Goal: Task Accomplishment & Management: Complete application form

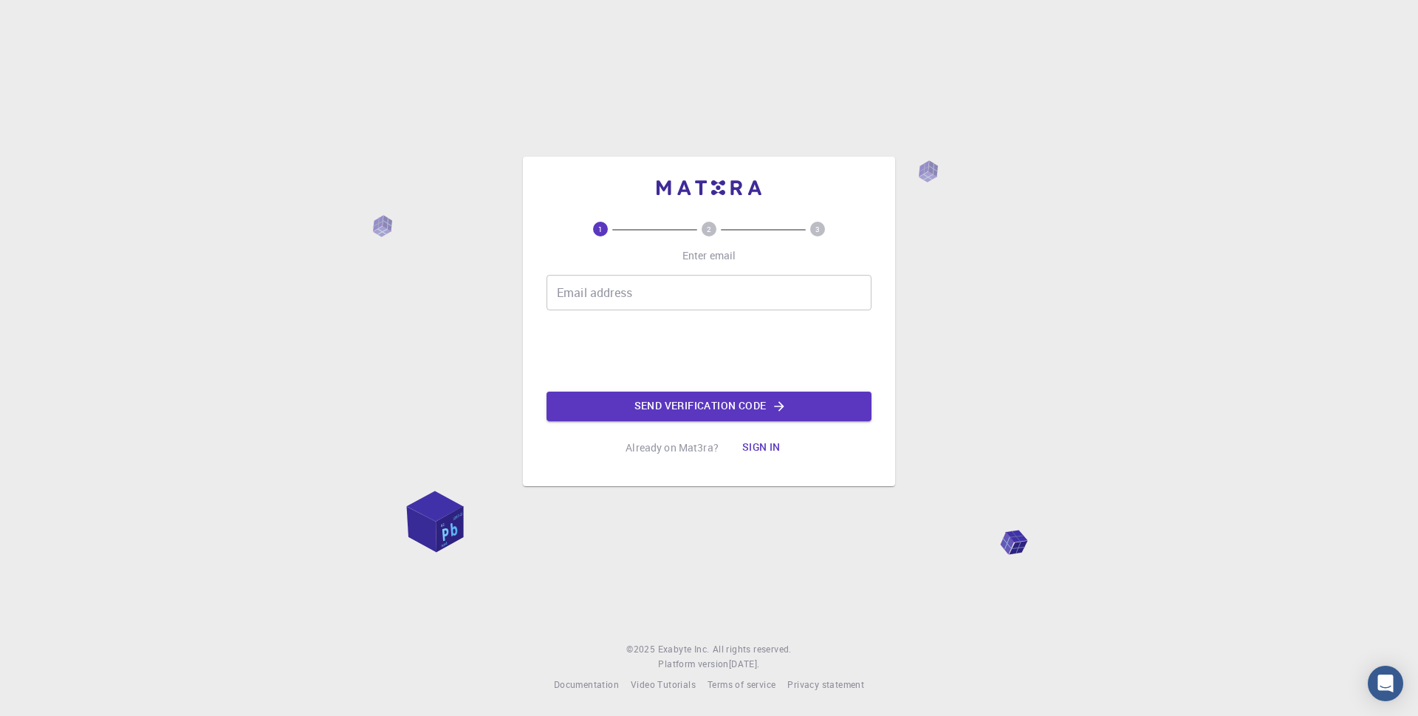
click at [555, 290] on input "Email address" at bounding box center [708, 292] width 325 height 35
type input "r"
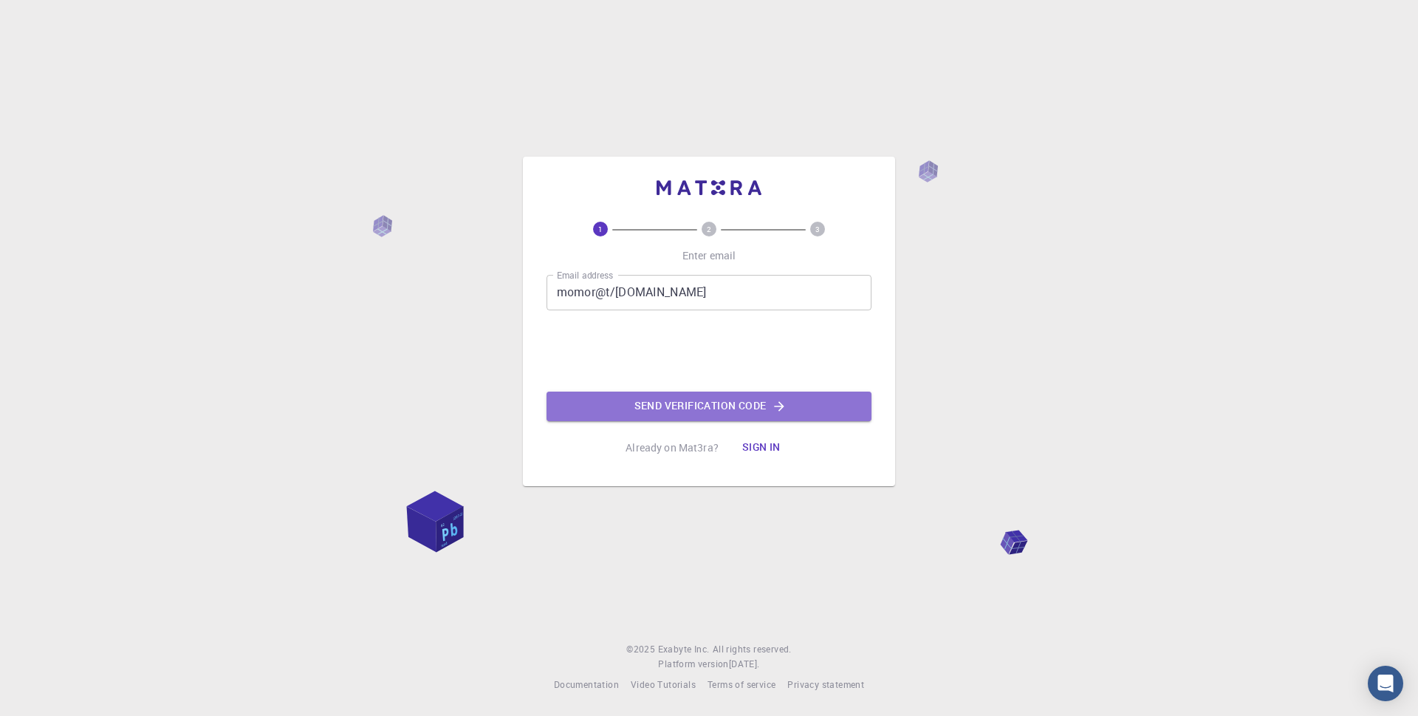
click at [701, 403] on button "Send verification code" at bounding box center [708, 406] width 325 height 30
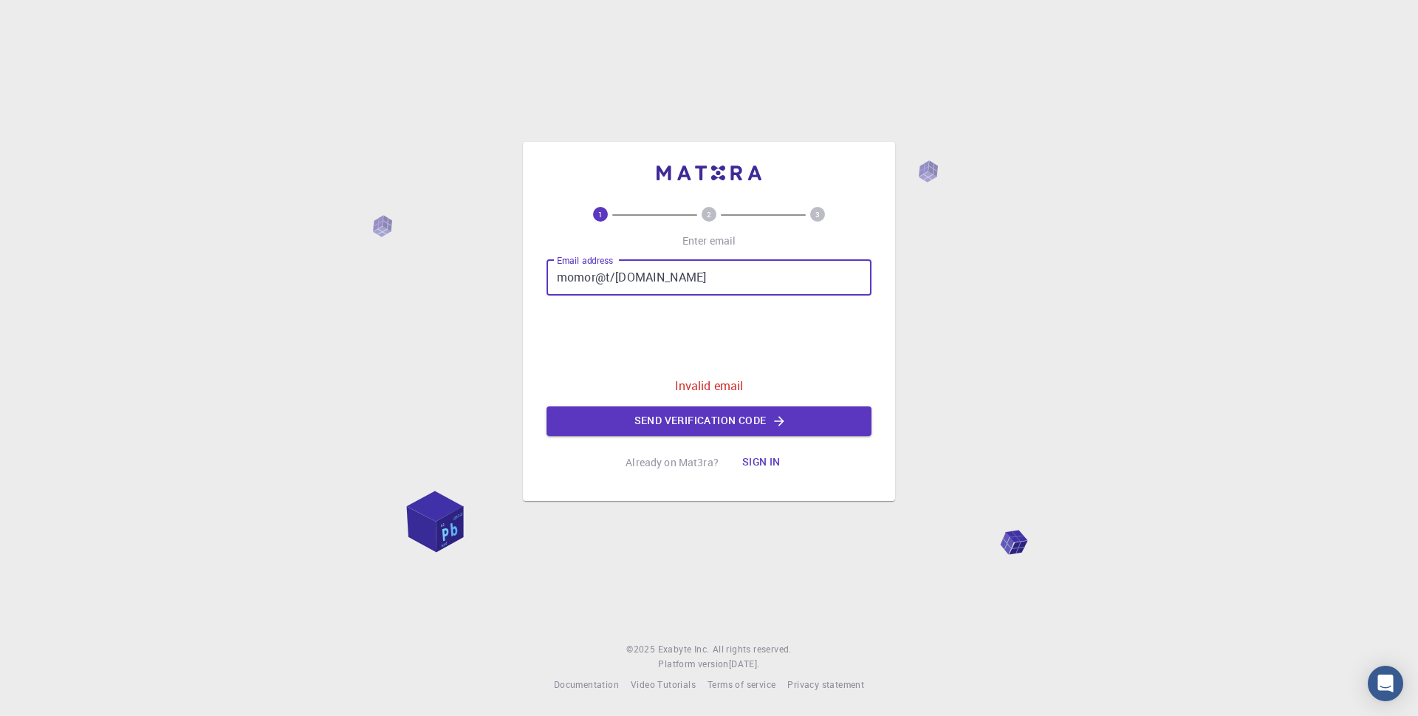
drag, startPoint x: 657, startPoint y: 277, endPoint x: 518, endPoint y: 277, distance: 138.8
click at [518, 277] on div "1 2 3 Enter email Email address momor@t/[DOMAIN_NAME] Email address 0cAFcWeA63U…" at bounding box center [709, 358] width 1418 height 716
type input "[EMAIL_ADDRESS][DOMAIN_NAME]"
click at [708, 415] on button "Send verification code" at bounding box center [708, 421] width 325 height 30
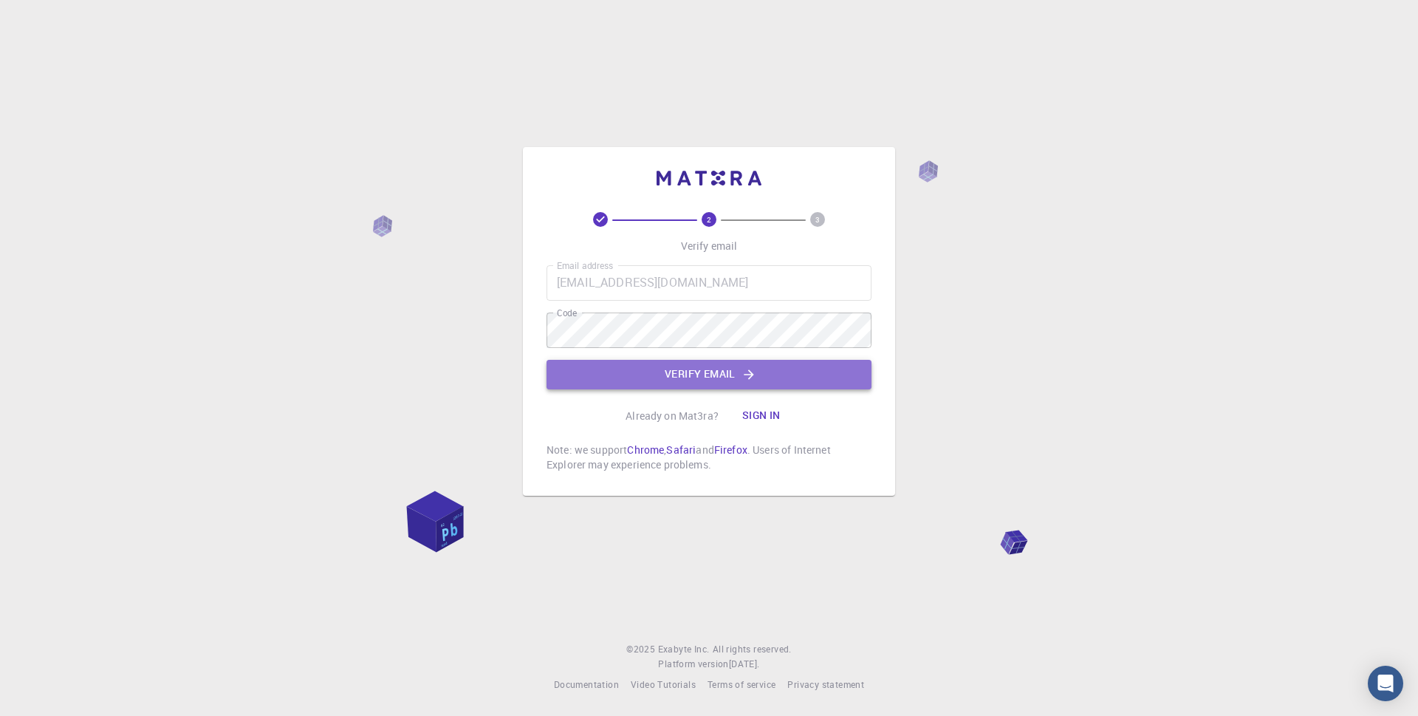
click at [702, 372] on button "Verify email" at bounding box center [708, 375] width 325 height 30
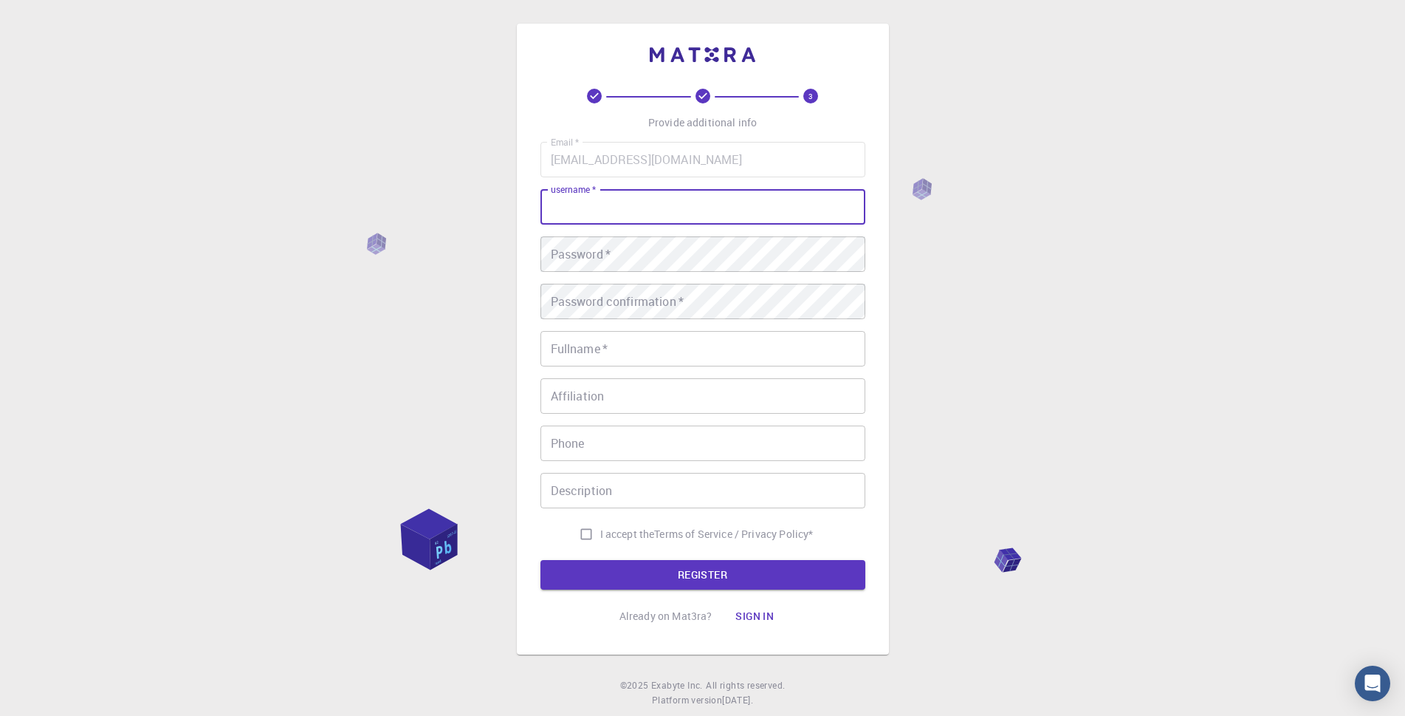
click at [551, 203] on input "username   *" at bounding box center [703, 206] width 325 height 35
type input "Momo"
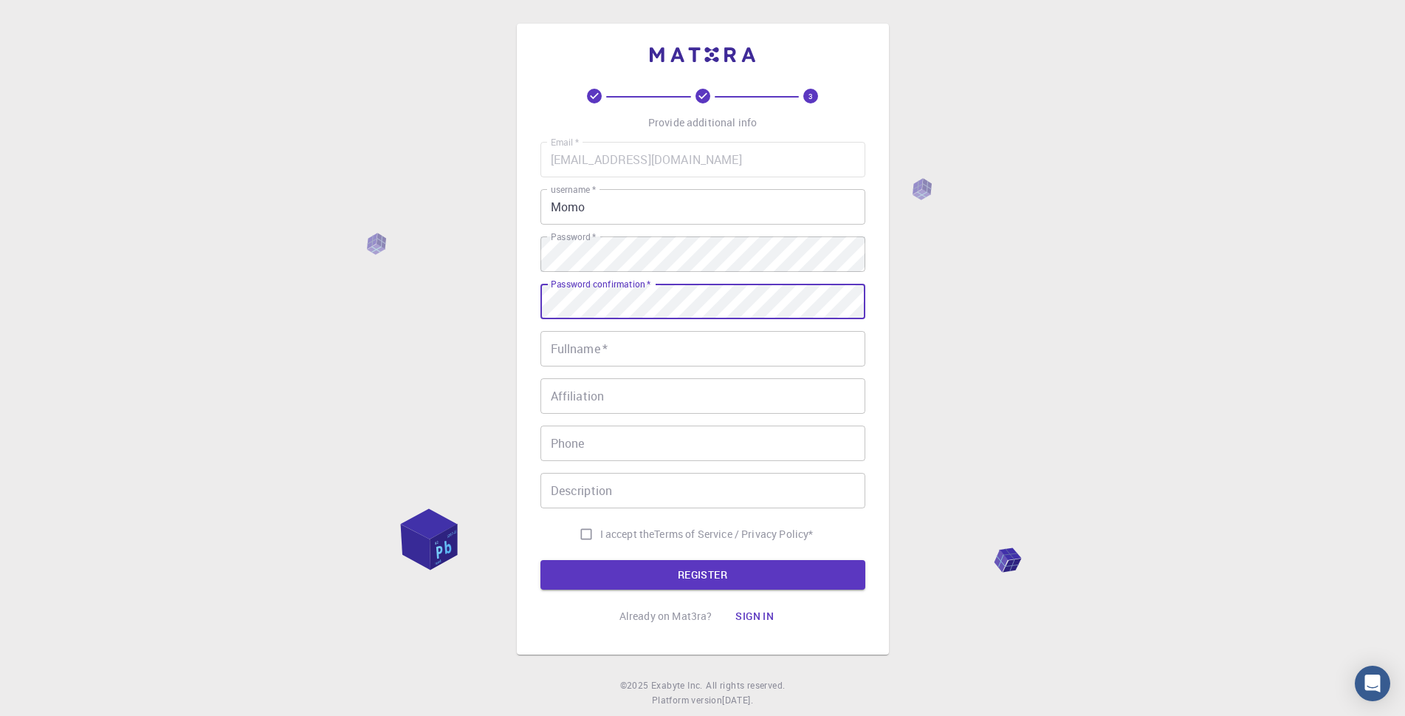
click at [555, 347] on input "Fullname   *" at bounding box center [703, 348] width 325 height 35
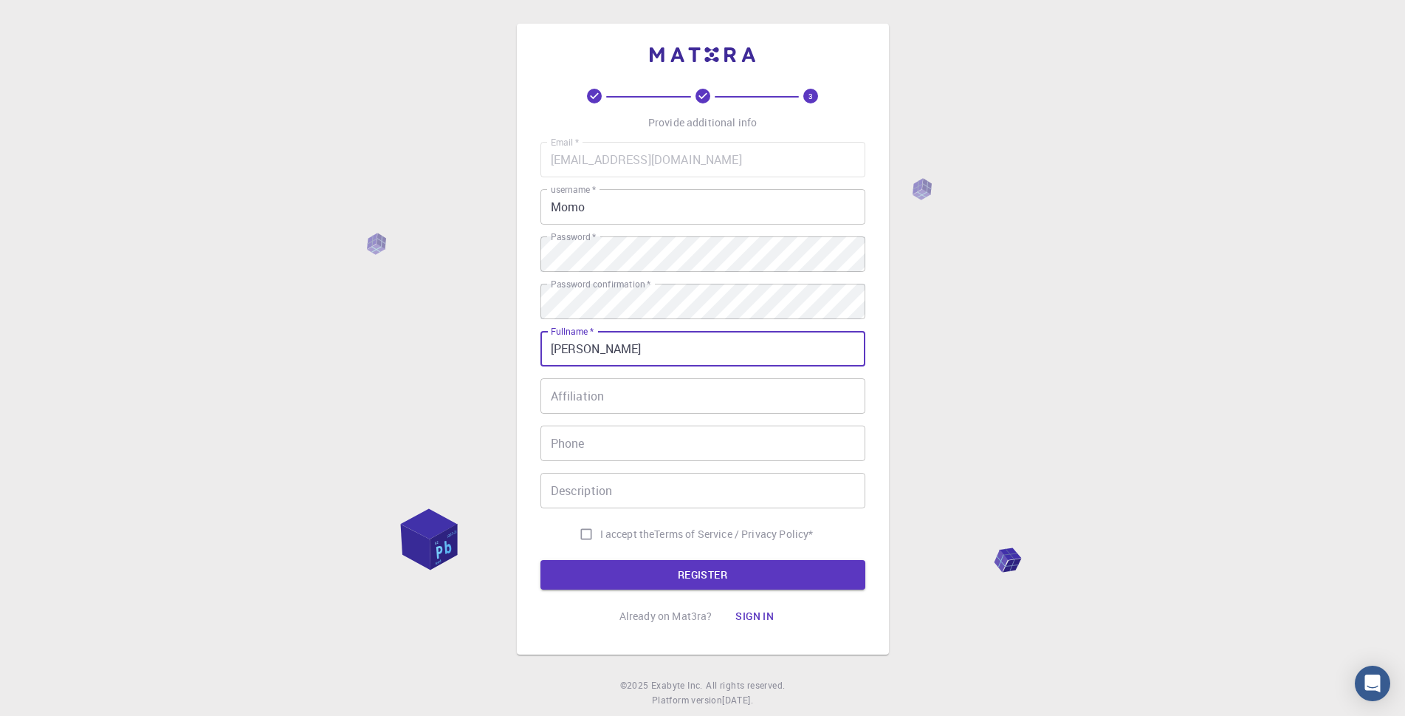
type input "[PERSON_NAME]"
click at [550, 394] on input "Affiliation" at bounding box center [703, 395] width 325 height 35
click at [553, 442] on input "Phone" at bounding box center [703, 442] width 325 height 35
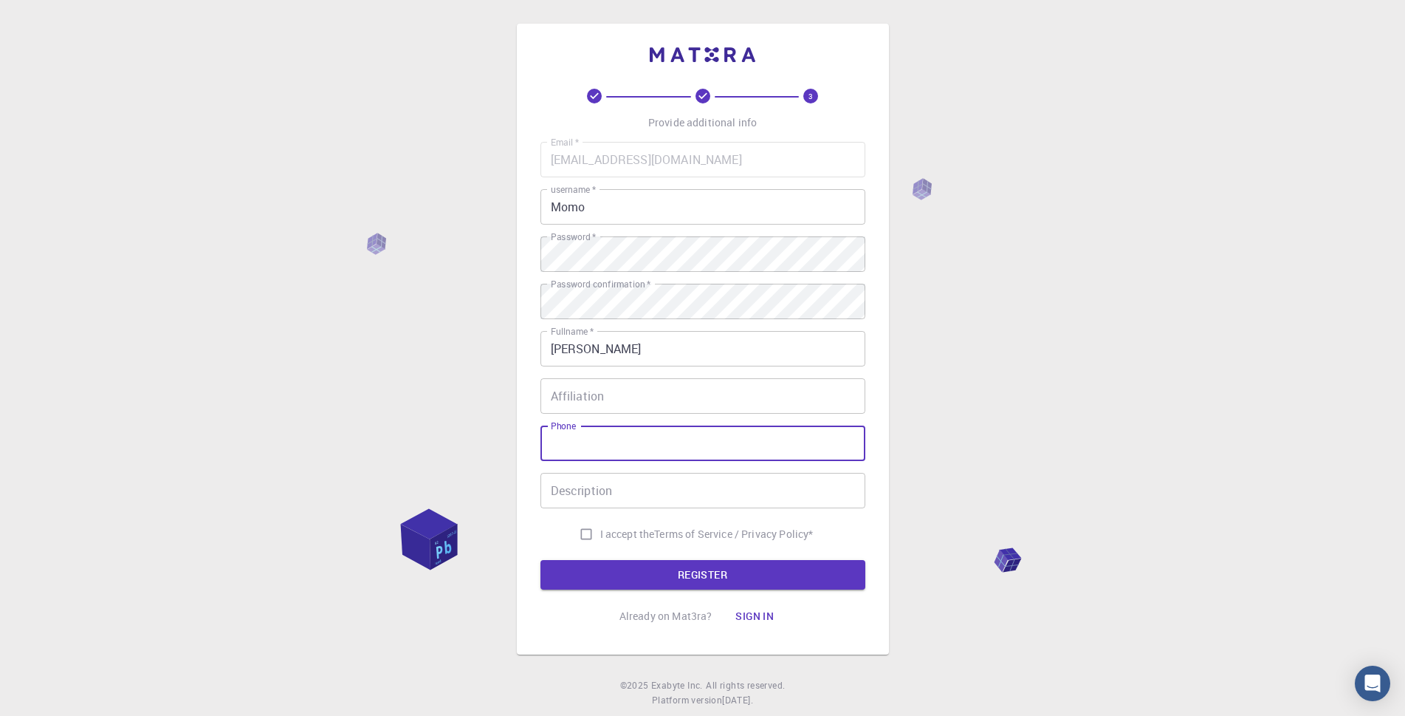
click at [580, 535] on input "I accept the Terms of Service / Privacy Policy *" at bounding box center [586, 534] width 28 height 28
checkbox input "true"
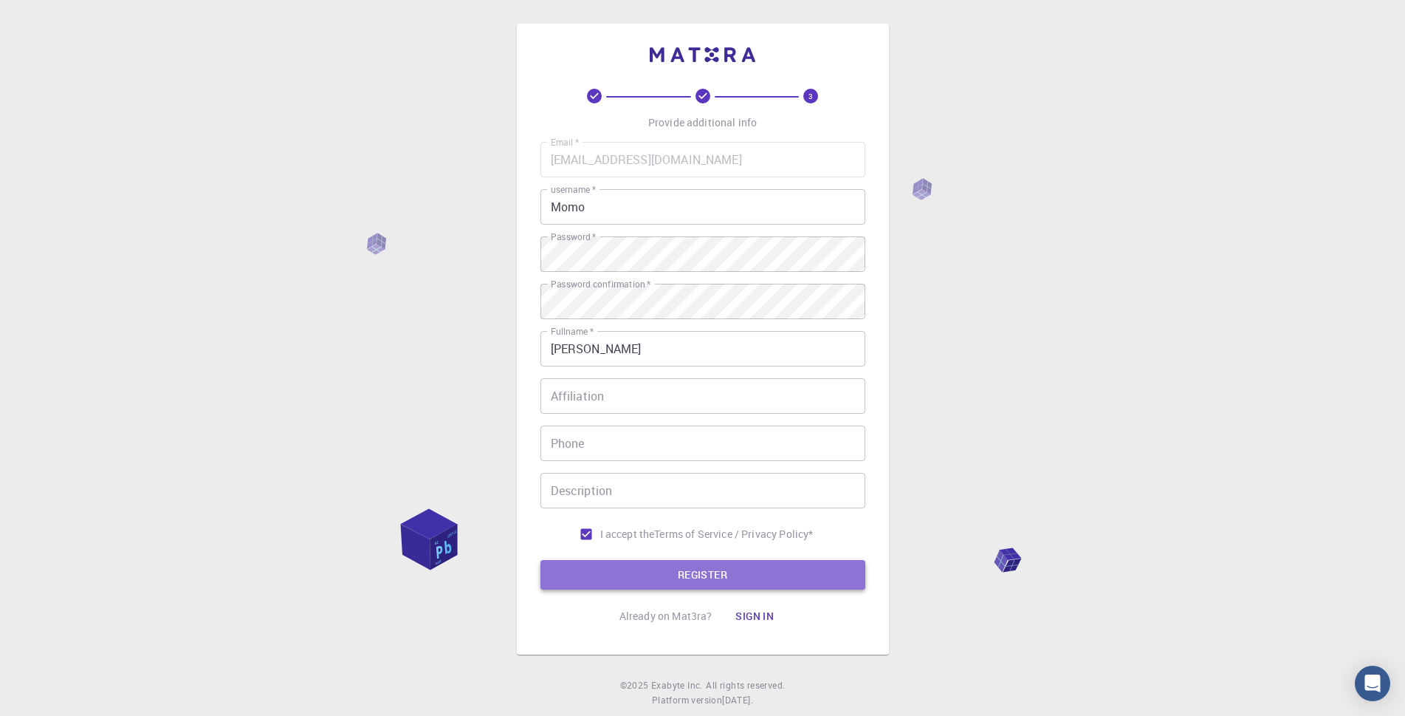
click at [696, 571] on button "REGISTER" at bounding box center [703, 575] width 325 height 30
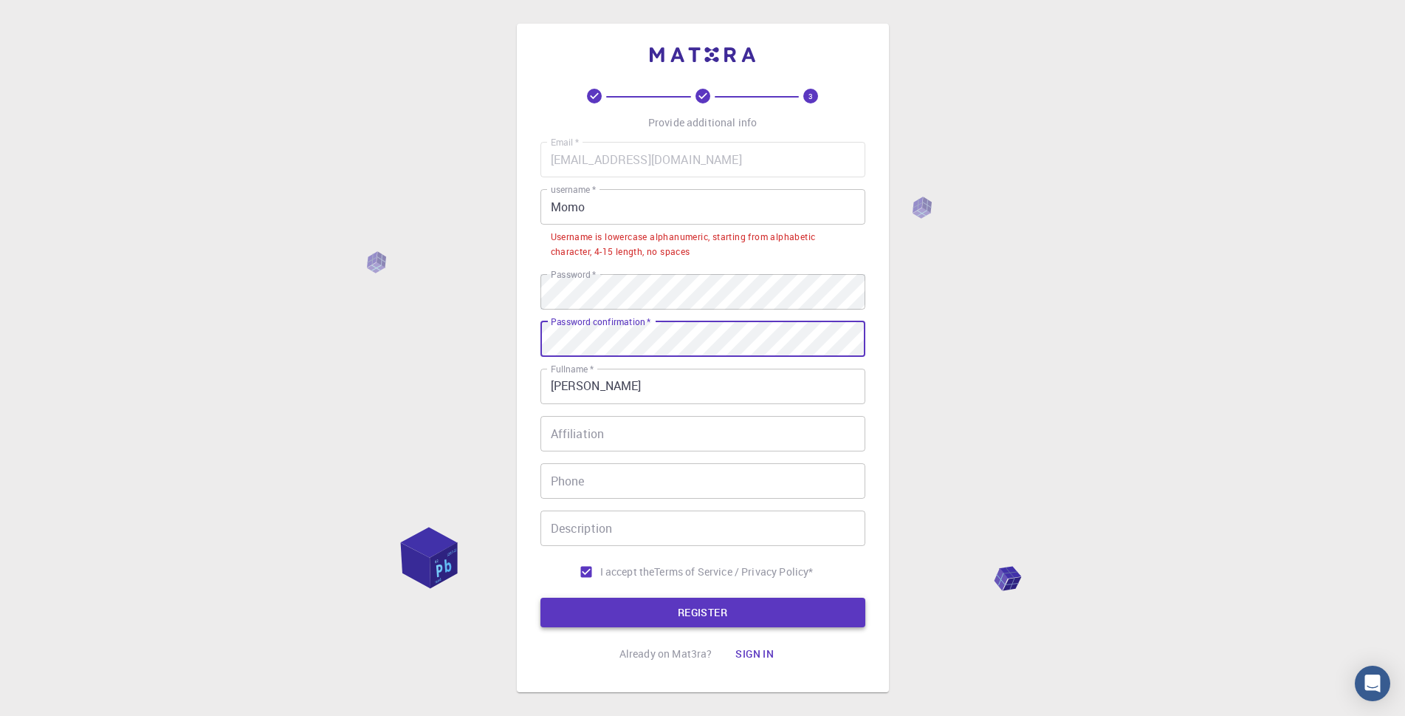
click at [696, 608] on button "REGISTER" at bounding box center [703, 612] width 325 height 30
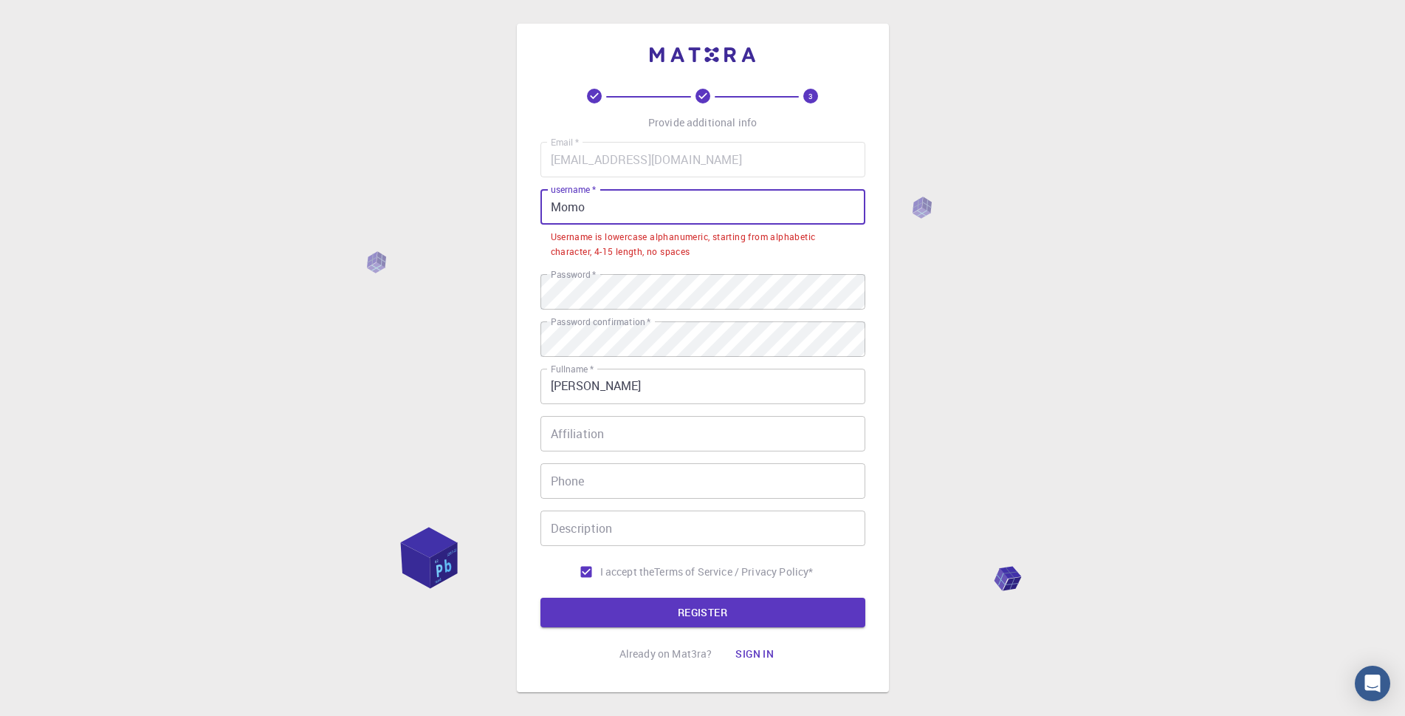
click at [585, 208] on input "Momo" at bounding box center [703, 206] width 325 height 35
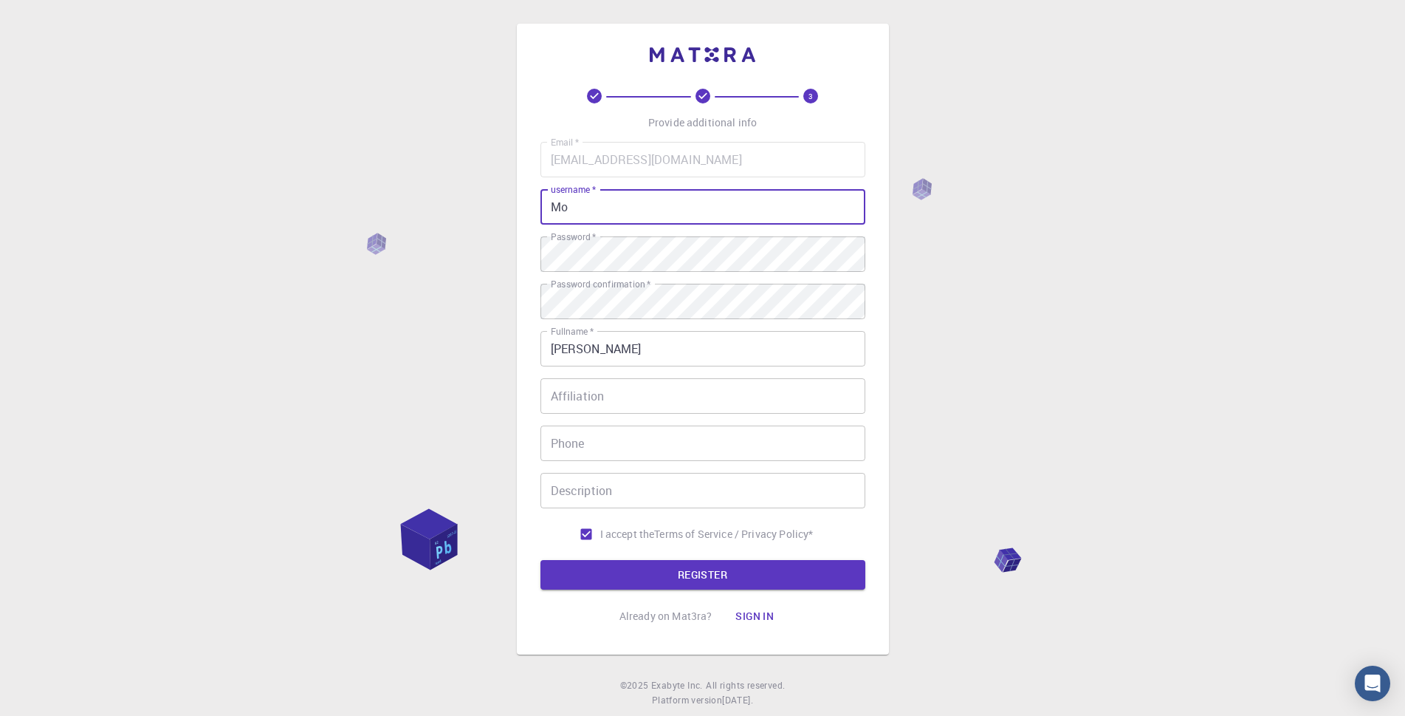
type input "M"
type input "momor"
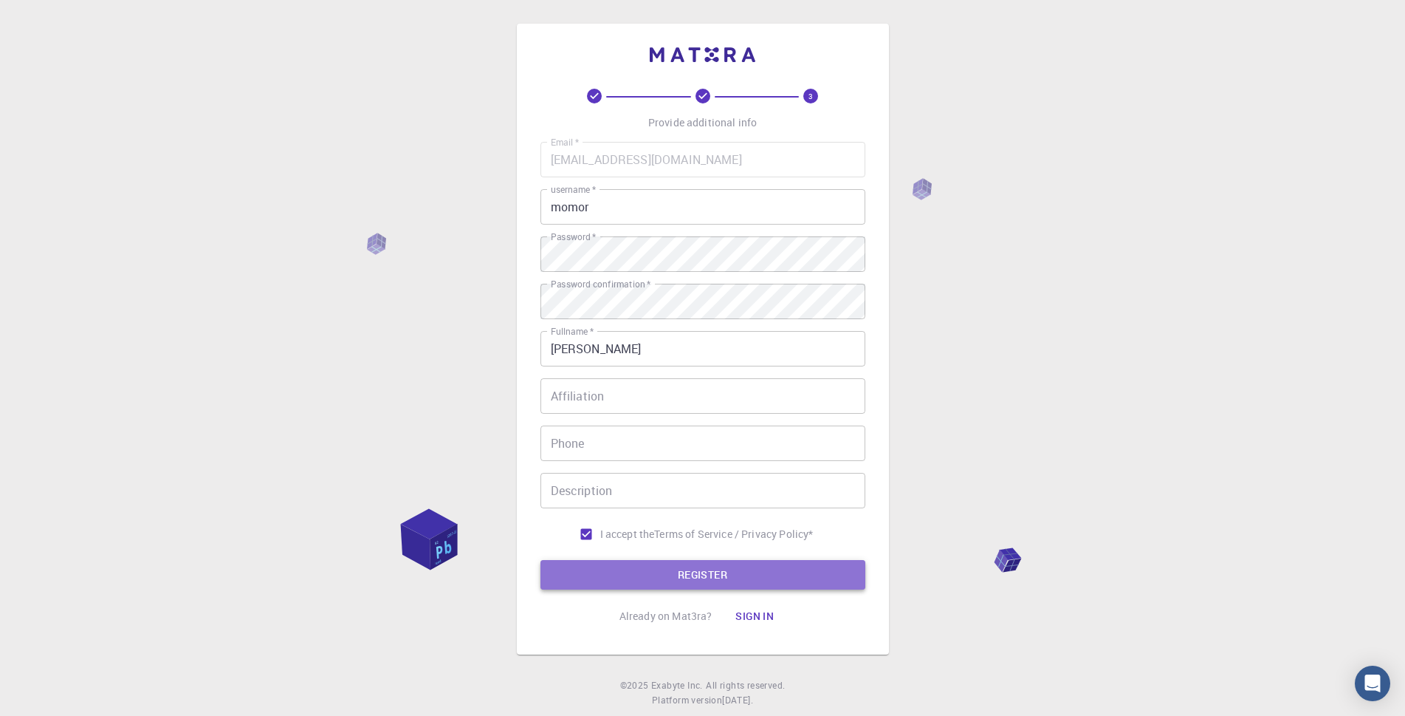
click at [693, 571] on button "REGISTER" at bounding box center [703, 575] width 325 height 30
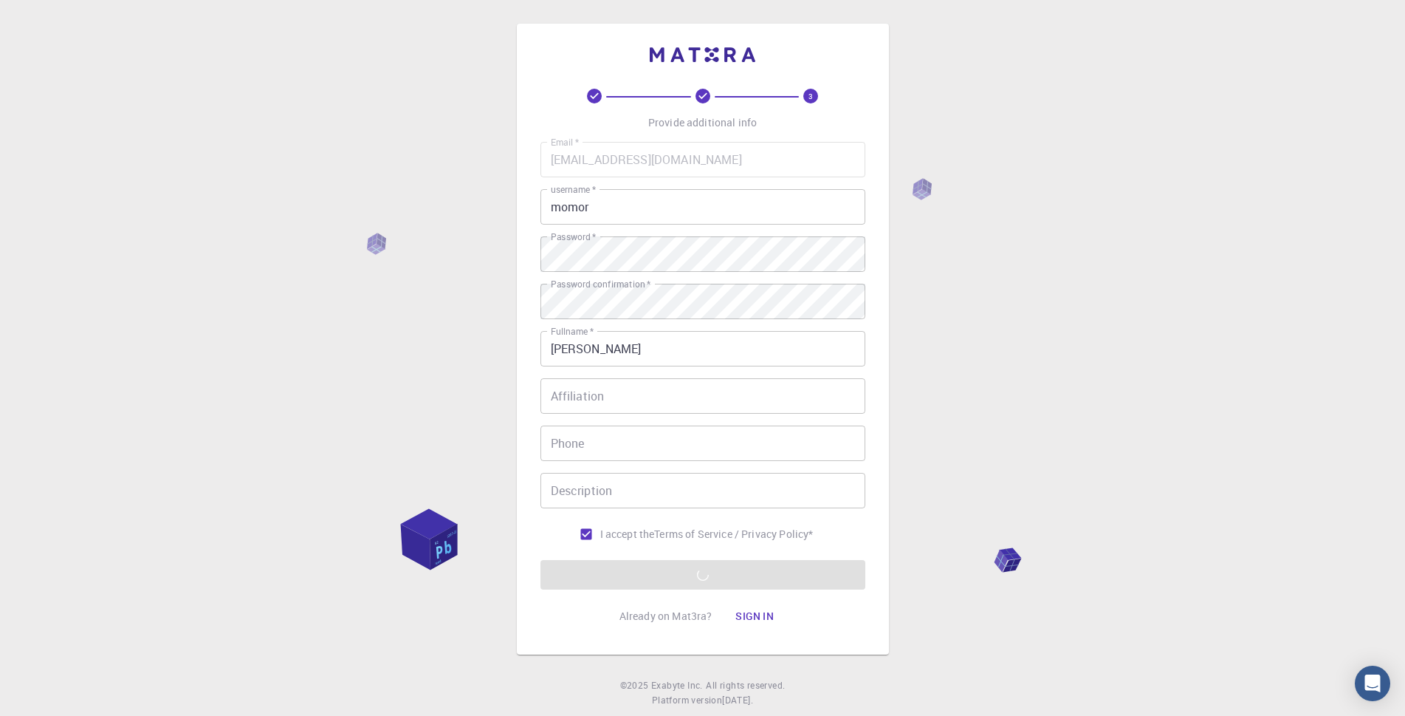
click at [750, 614] on button "Sign in" at bounding box center [755, 616] width 62 height 30
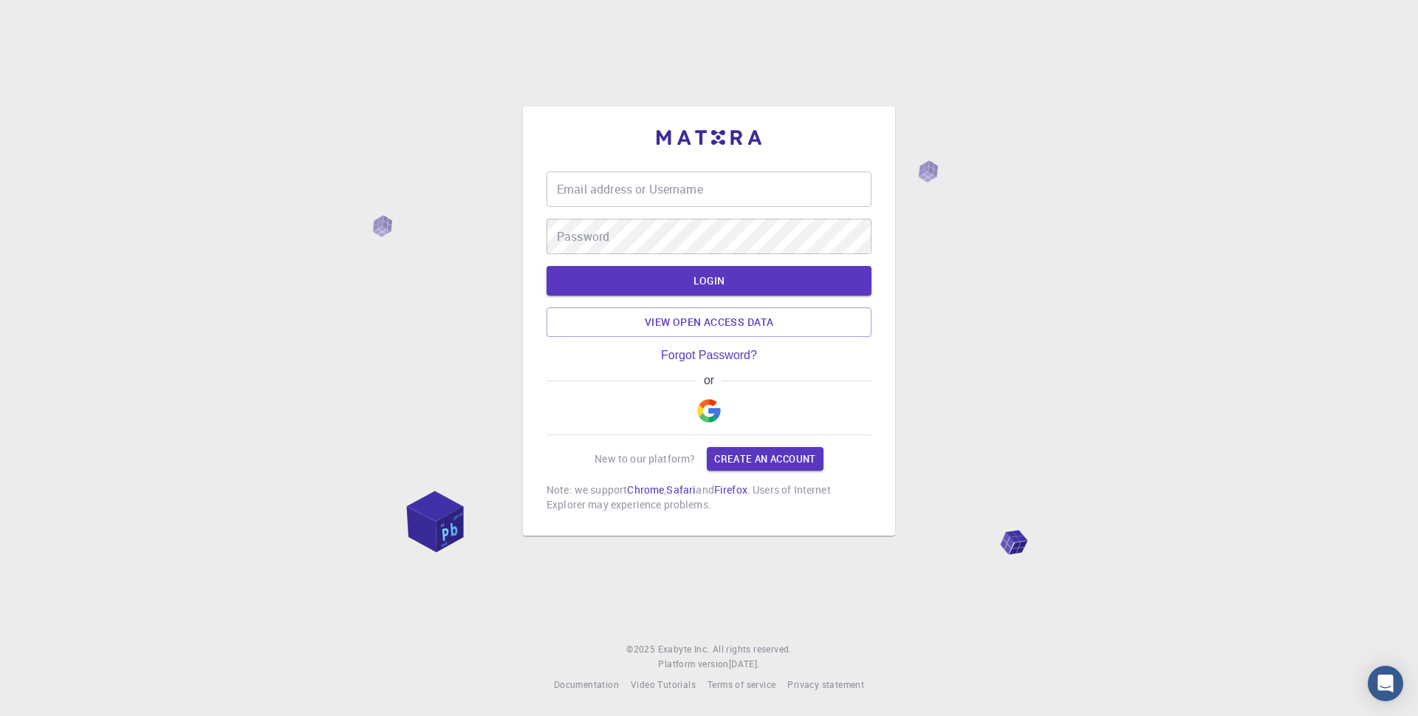
type input "momor"
click at [750, 454] on link "Create an account" at bounding box center [765, 459] width 116 height 24
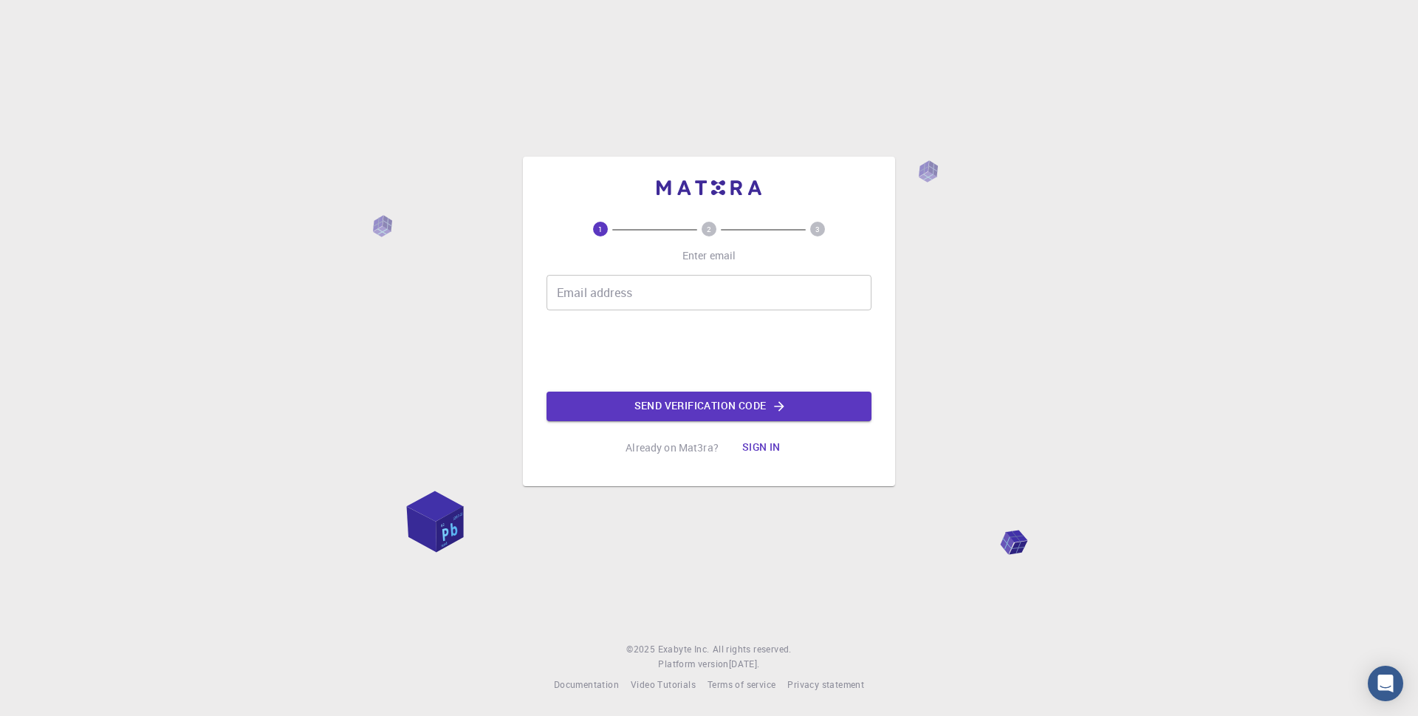
type input "momor"
click at [589, 293] on input "momor" at bounding box center [708, 292] width 325 height 35
click at [595, 293] on input "momor" at bounding box center [708, 292] width 325 height 35
click at [758, 444] on button "Sign in" at bounding box center [761, 448] width 62 height 30
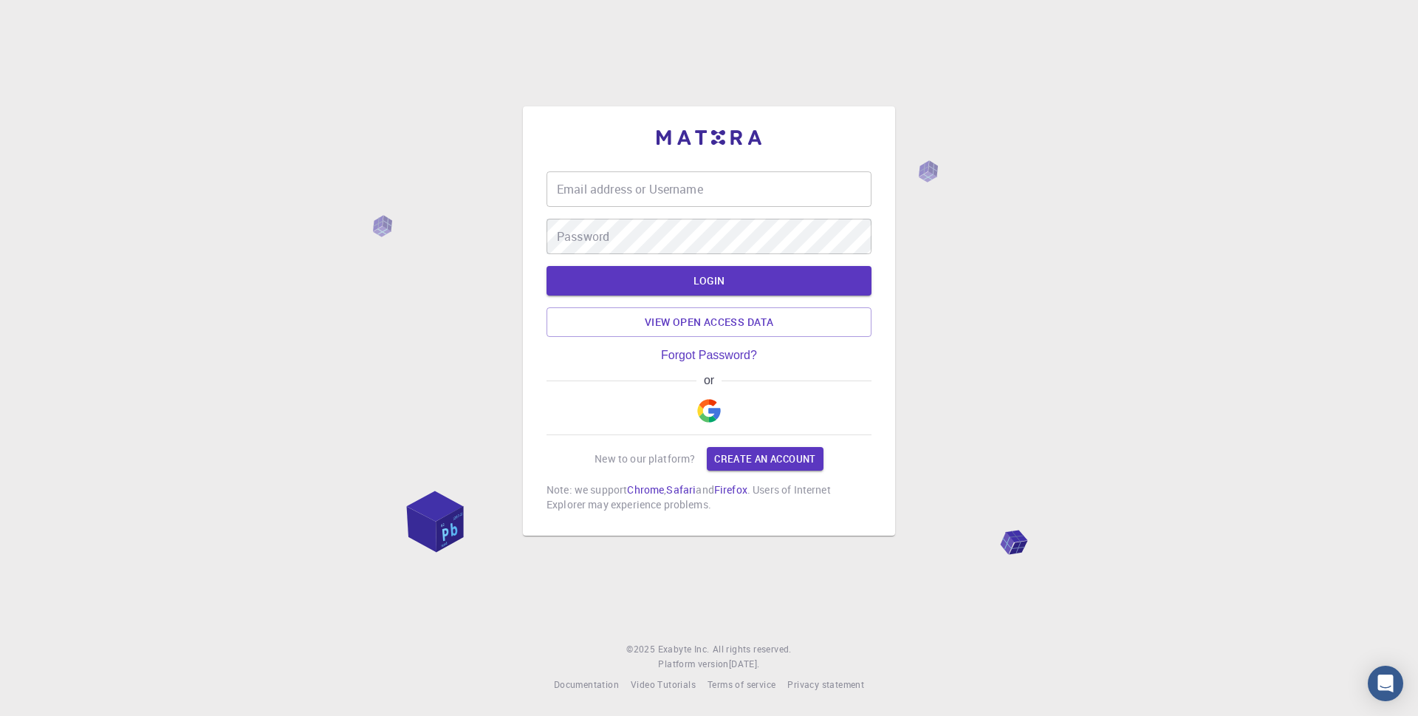
type input "momor"
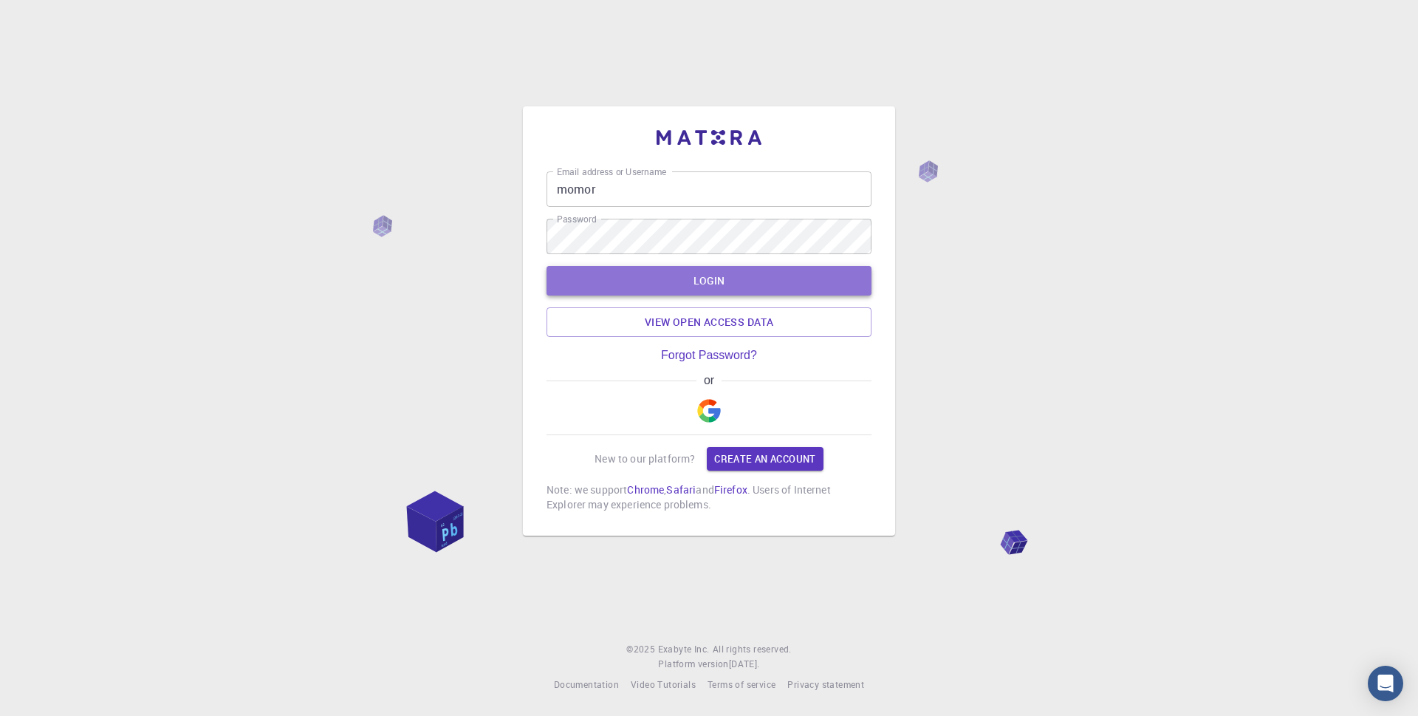
click at [710, 282] on button "LOGIN" at bounding box center [708, 281] width 325 height 30
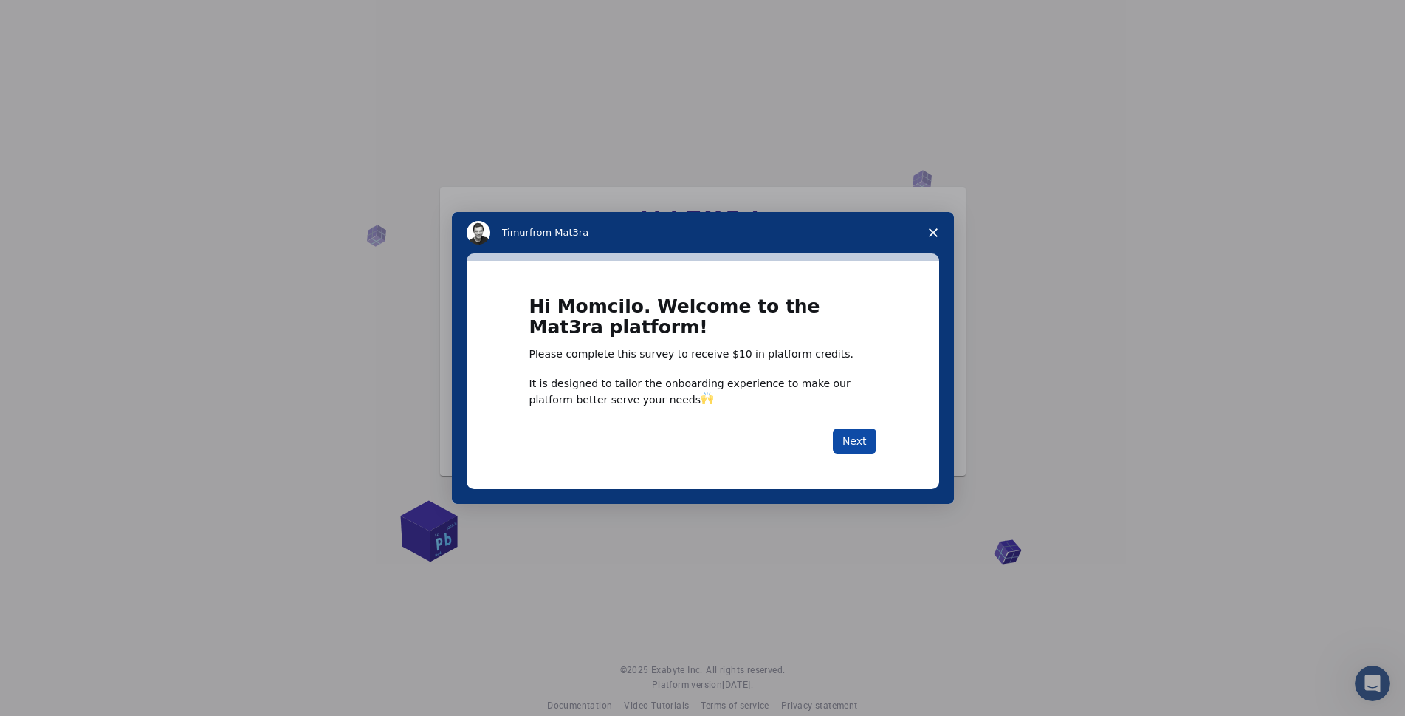
click at [857, 439] on button "Next" at bounding box center [855, 440] width 44 height 25
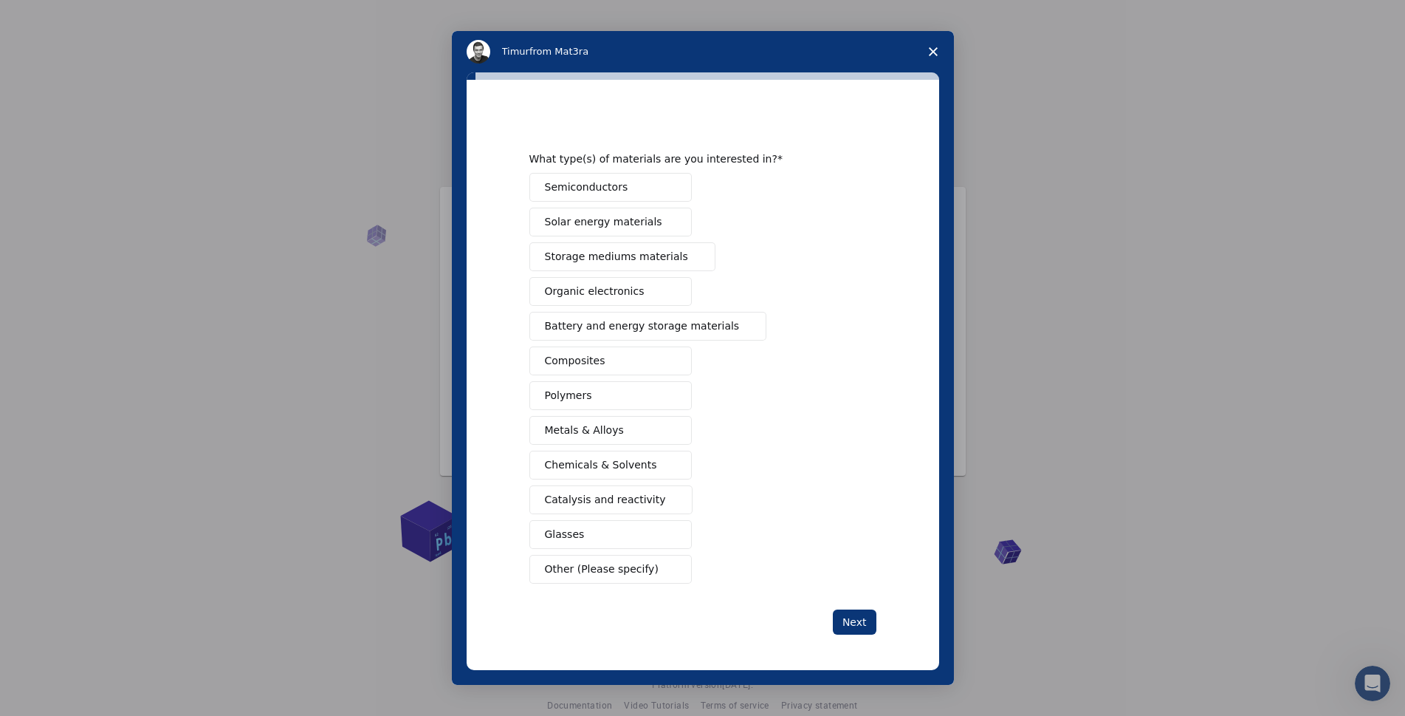
click at [589, 567] on span "Other (Please specify)" at bounding box center [602, 569] width 114 height 16
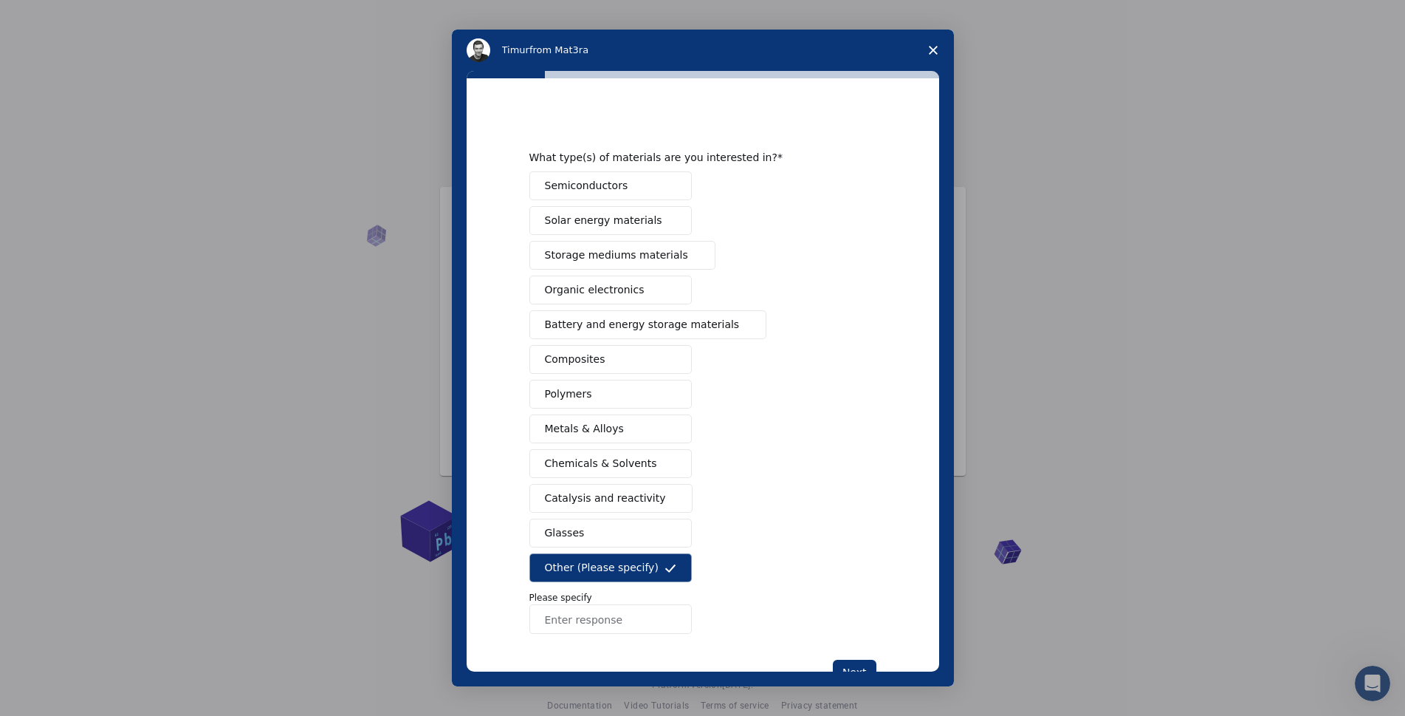
click at [529, 595] on p "Please specify" at bounding box center [702, 597] width 347 height 13
click at [543, 620] on input "Enter response" at bounding box center [610, 619] width 162 height 30
type input "Translate"
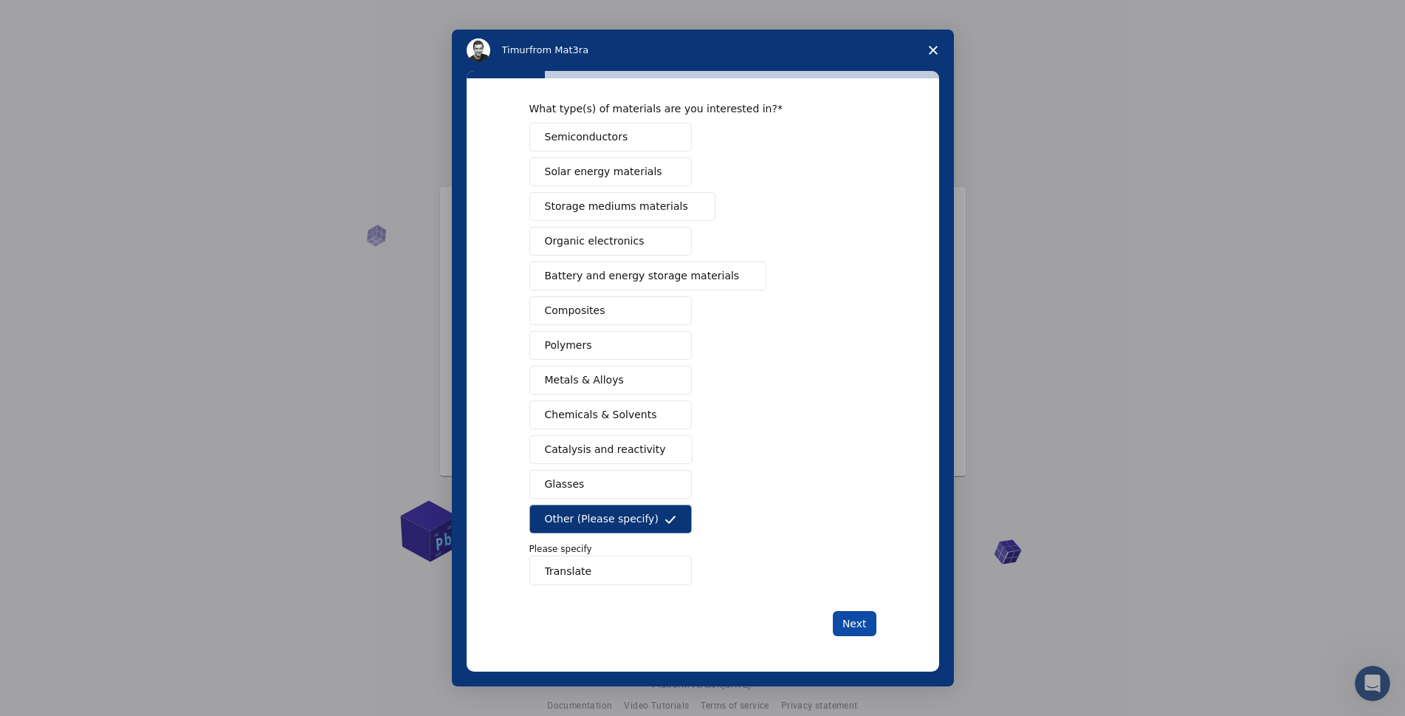
click at [849, 620] on button "Next" at bounding box center [855, 623] width 44 height 25
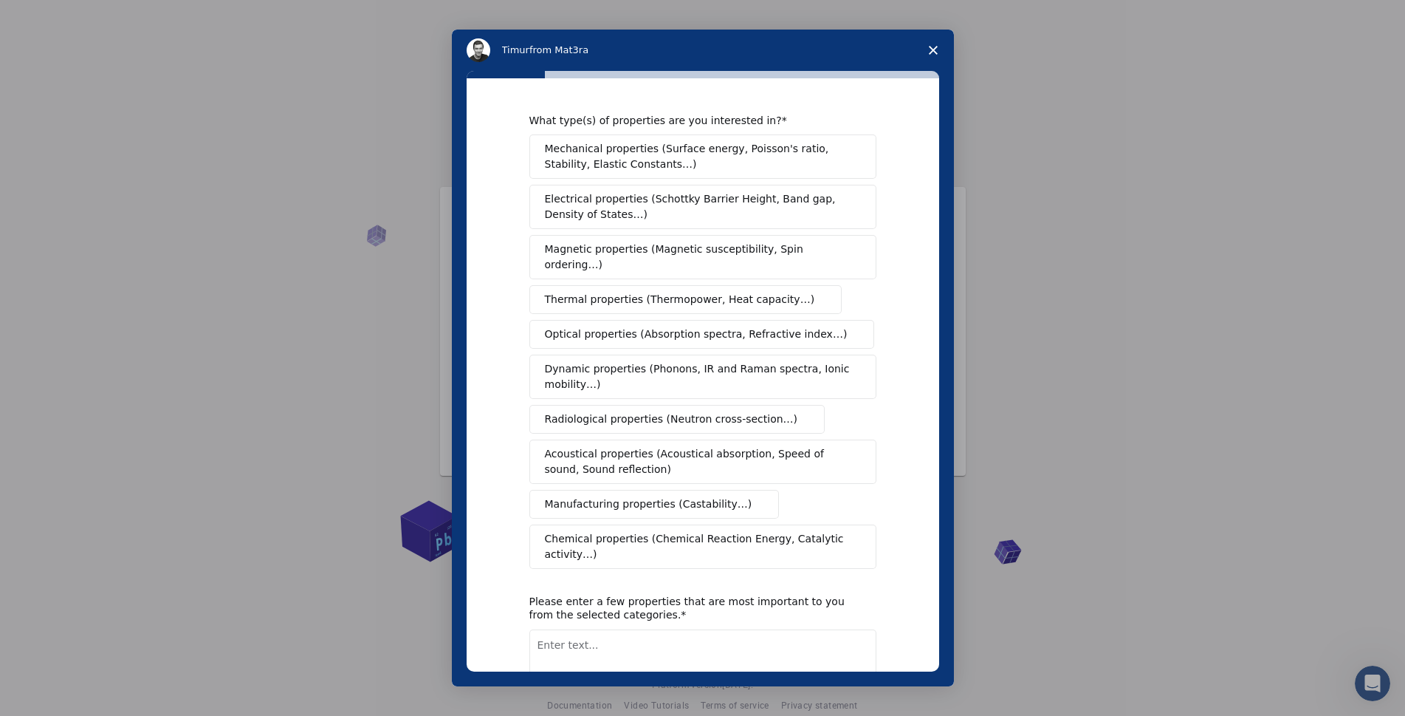
click at [537, 629] on textarea "Enter text..." at bounding box center [702, 659] width 347 height 61
click at [932, 48] on icon "Close survey" at bounding box center [933, 50] width 9 height 9
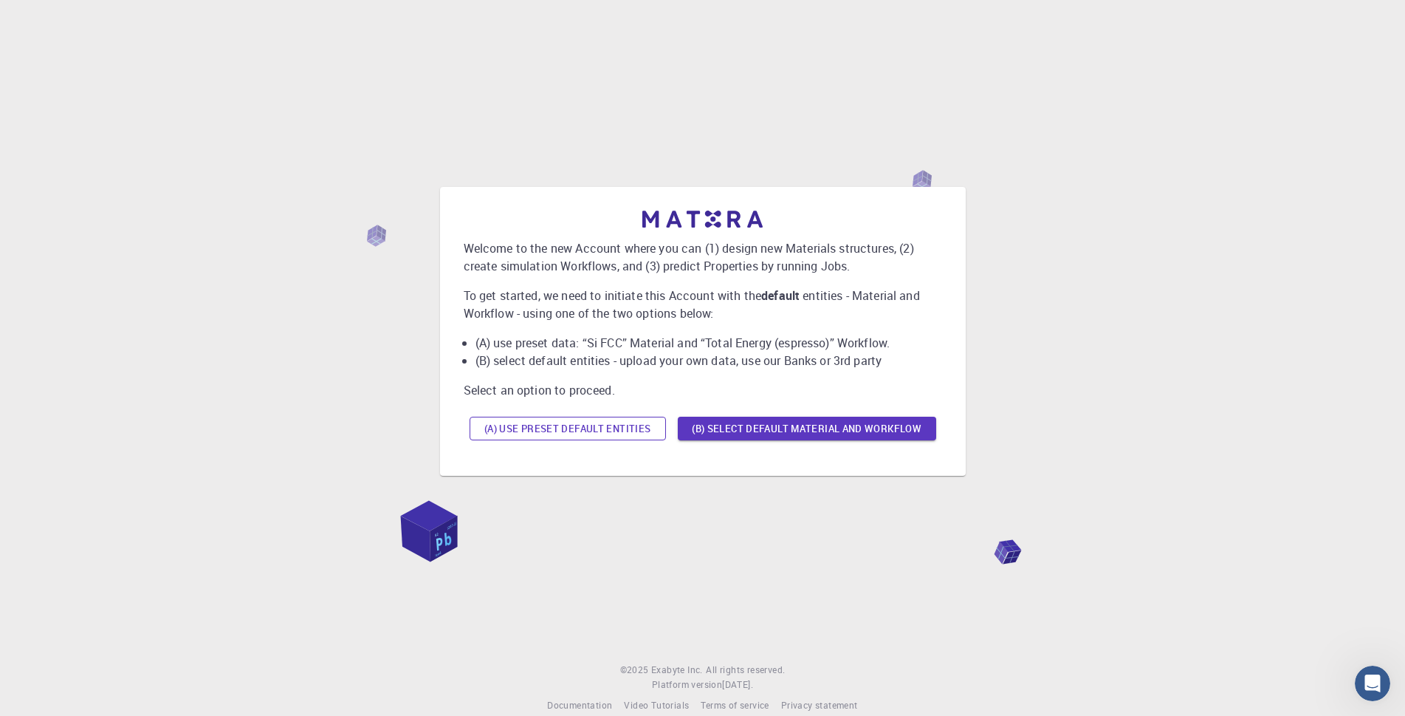
click at [579, 424] on button "(A) Use preset default entities" at bounding box center [568, 428] width 196 height 24
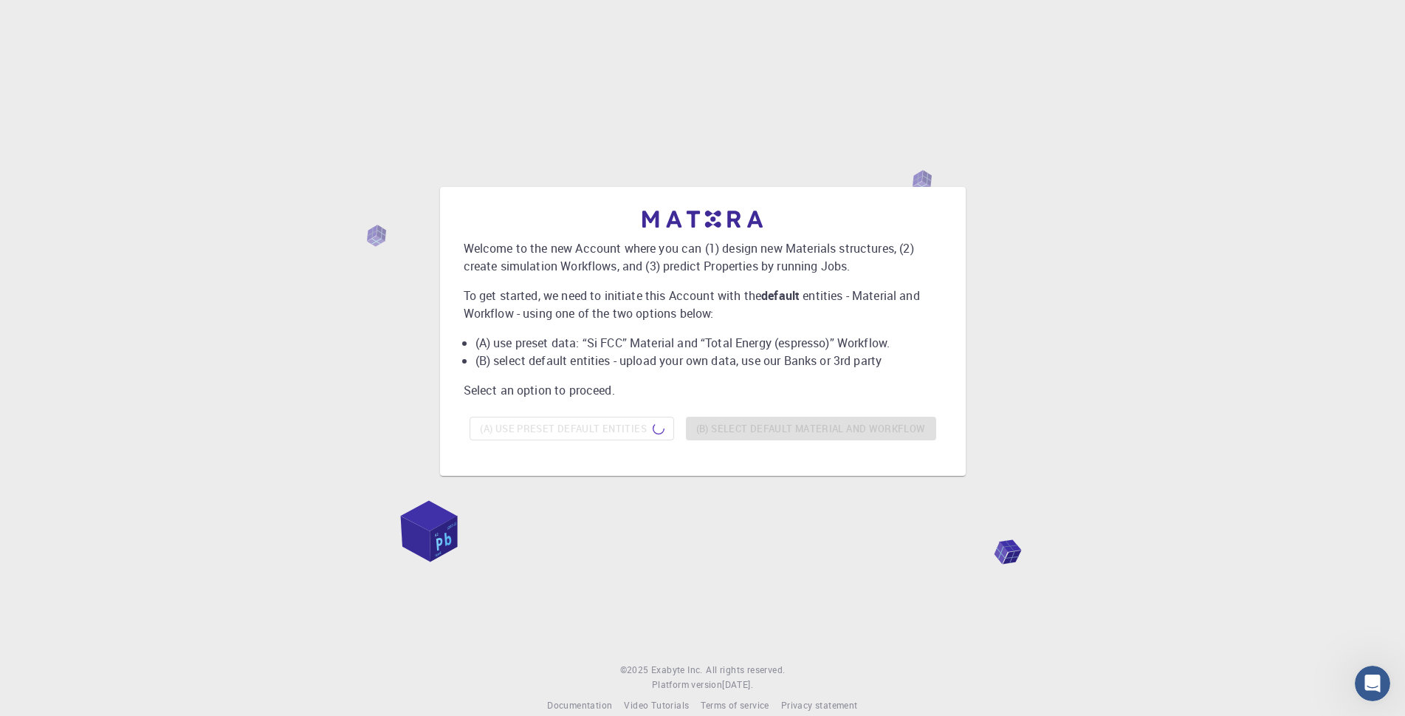
scroll to position [21, 0]
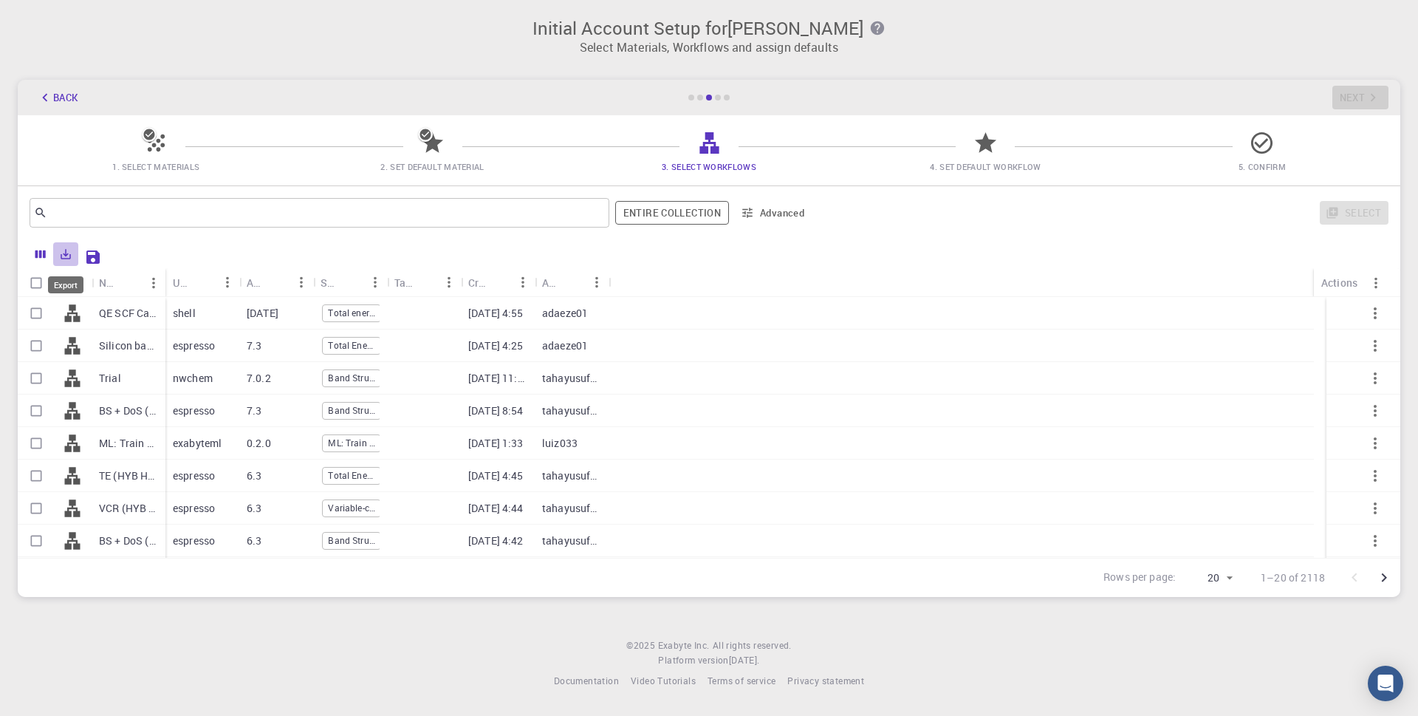
click at [62, 253] on icon "Export" at bounding box center [65, 253] width 13 height 13
click at [59, 253] on icon "Export" at bounding box center [65, 253] width 13 height 13
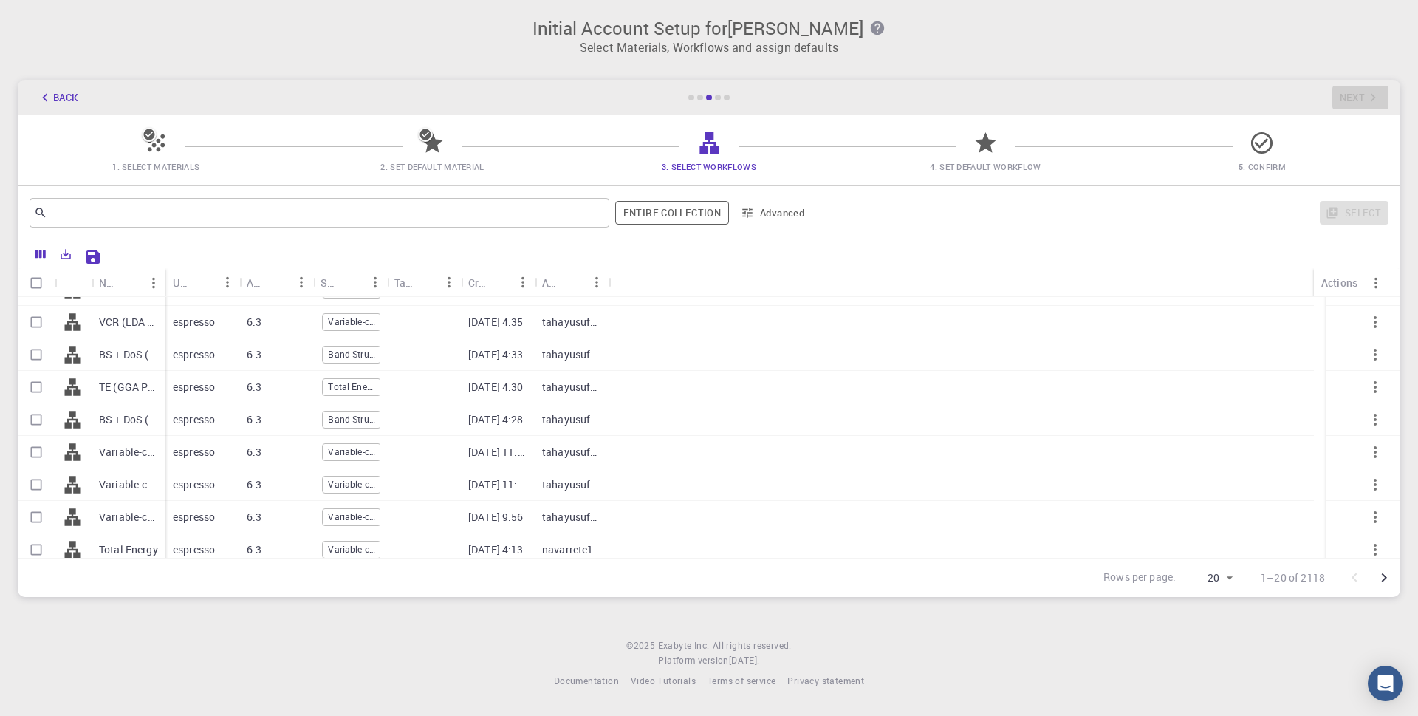
scroll to position [389, 0]
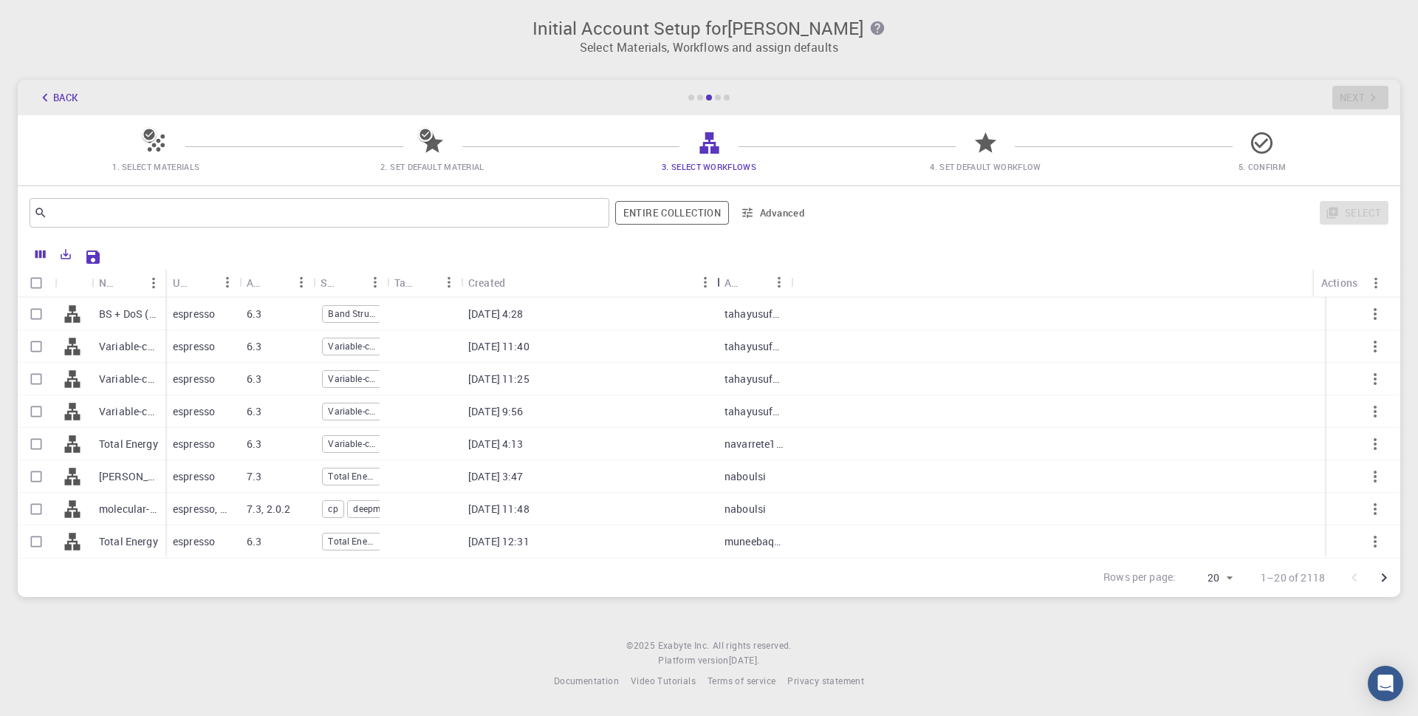
drag, startPoint x: 536, startPoint y: 283, endPoint x: 719, endPoint y: 283, distance: 182.4
click at [719, 283] on div "Created" at bounding box center [718, 282] width 15 height 29
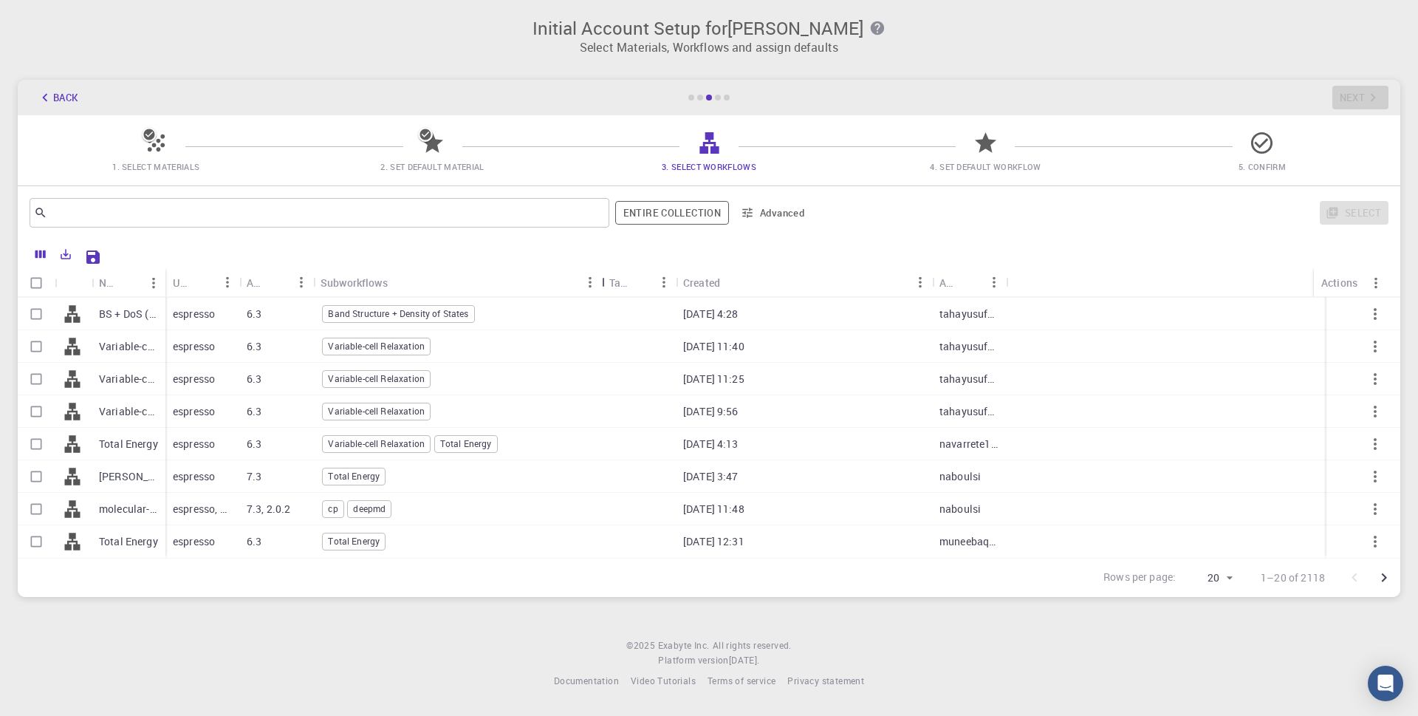
drag, startPoint x: 387, startPoint y: 284, endPoint x: 602, endPoint y: 284, distance: 214.9
click at [602, 284] on div "Subworkflows" at bounding box center [603, 282] width 15 height 29
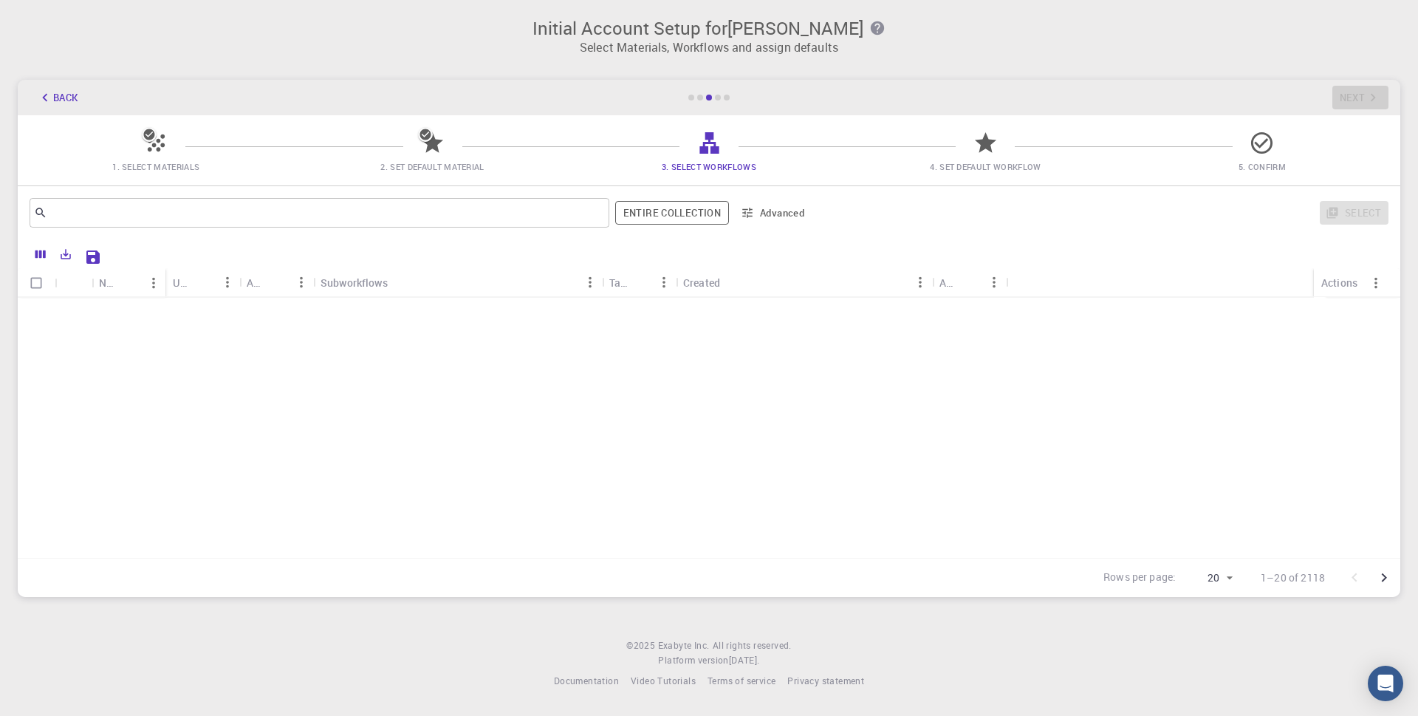
scroll to position [0, 0]
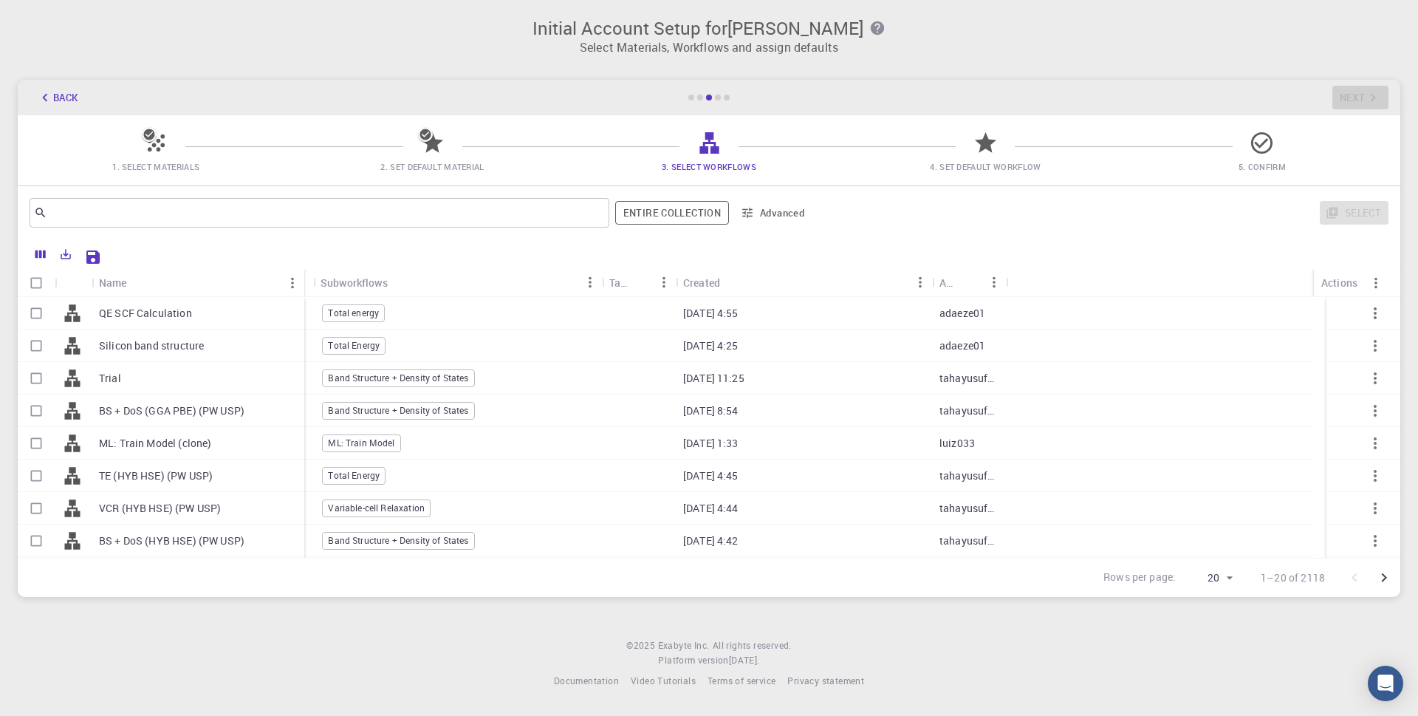
drag, startPoint x: 163, startPoint y: 279, endPoint x: 302, endPoint y: 285, distance: 139.0
click at [302, 285] on div "Name" at bounding box center [305, 282] width 15 height 29
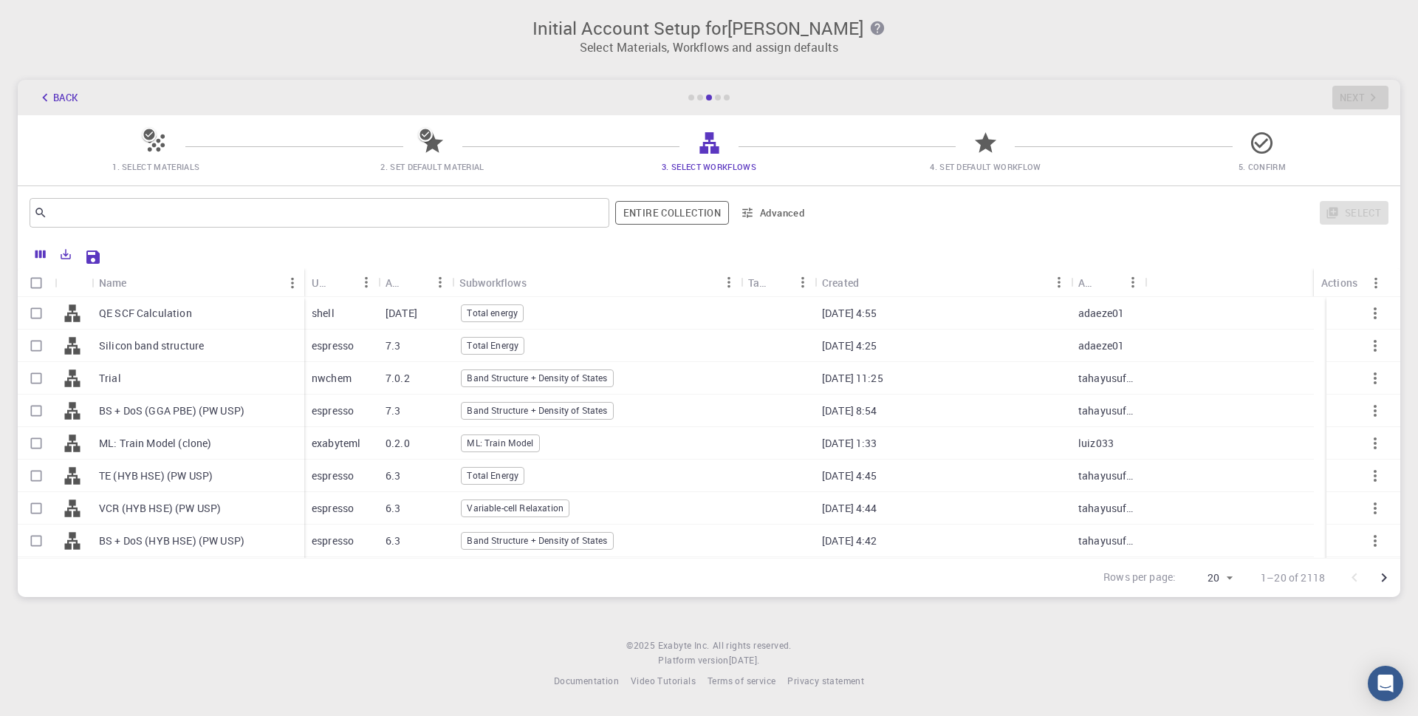
click at [61, 96] on button "Back" at bounding box center [58, 98] width 56 height 24
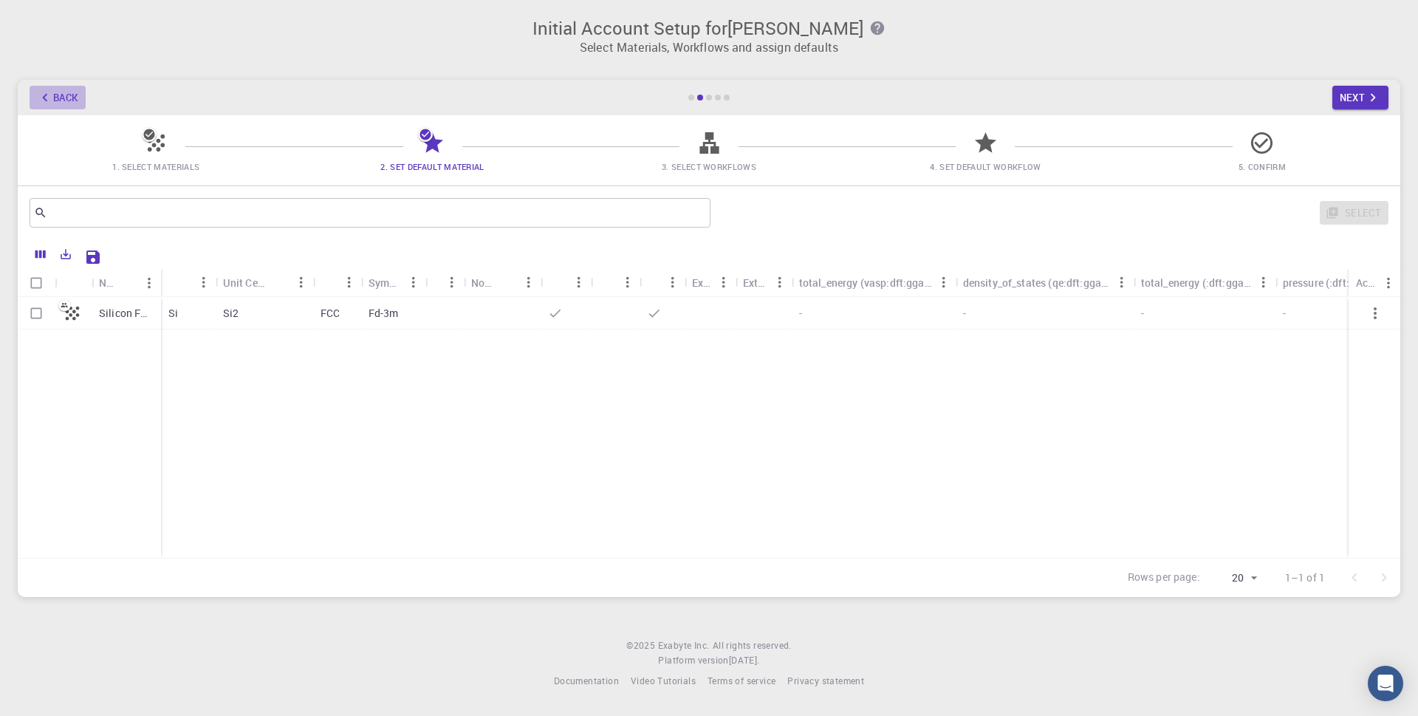
click at [58, 95] on button "Back" at bounding box center [58, 98] width 56 height 24
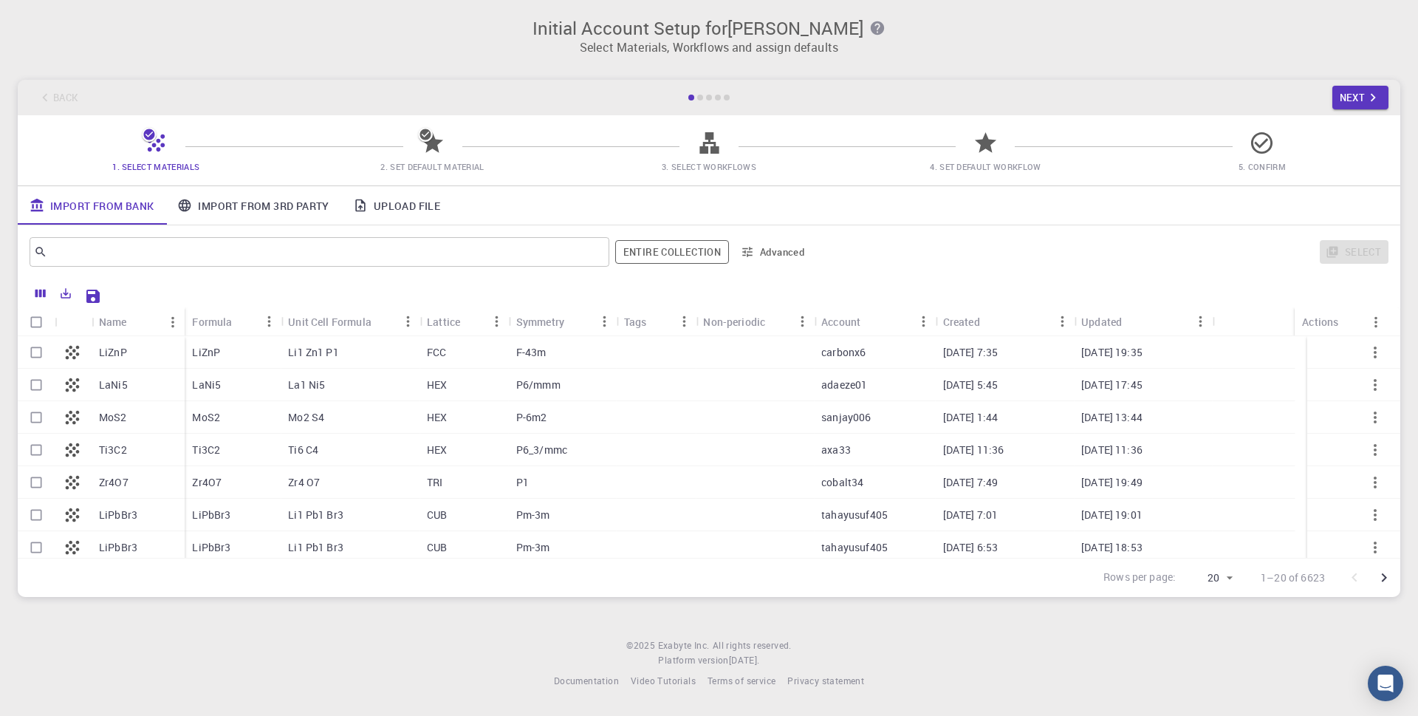
click at [55, 95] on div "Back Next" at bounding box center [709, 97] width 1382 height 35
